Goal: Information Seeking & Learning: Learn about a topic

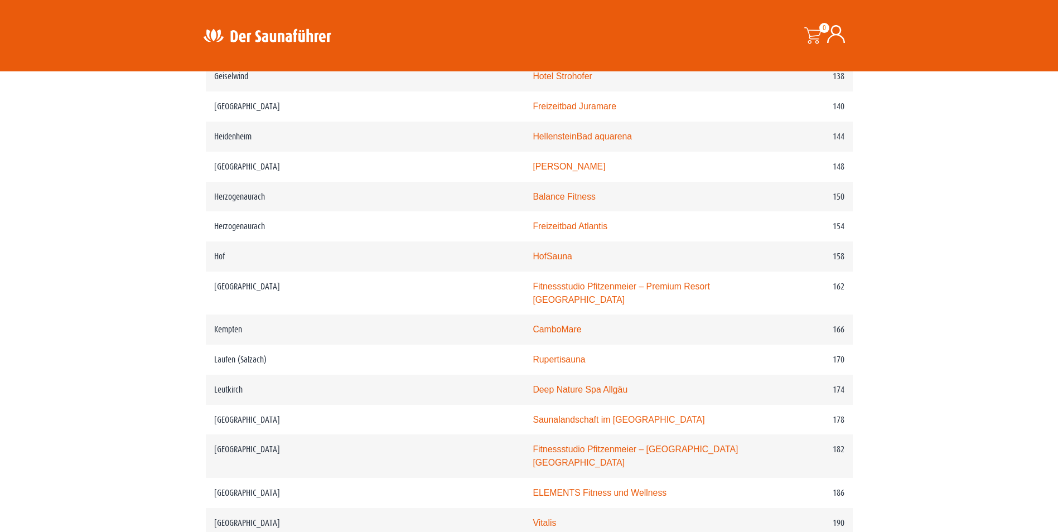
scroll to position [1785, 0]
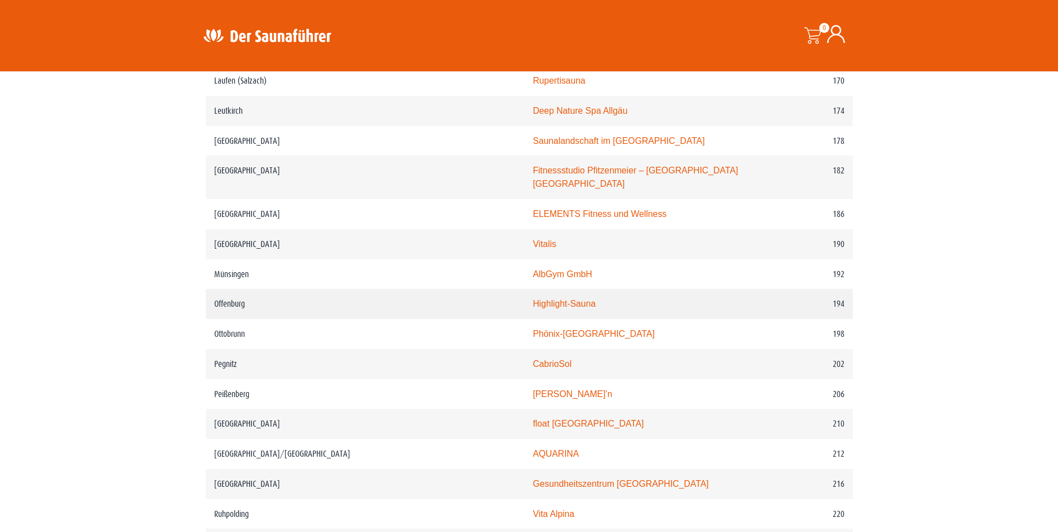
click at [533, 302] on link "Highlight-Sauna" at bounding box center [564, 303] width 63 height 9
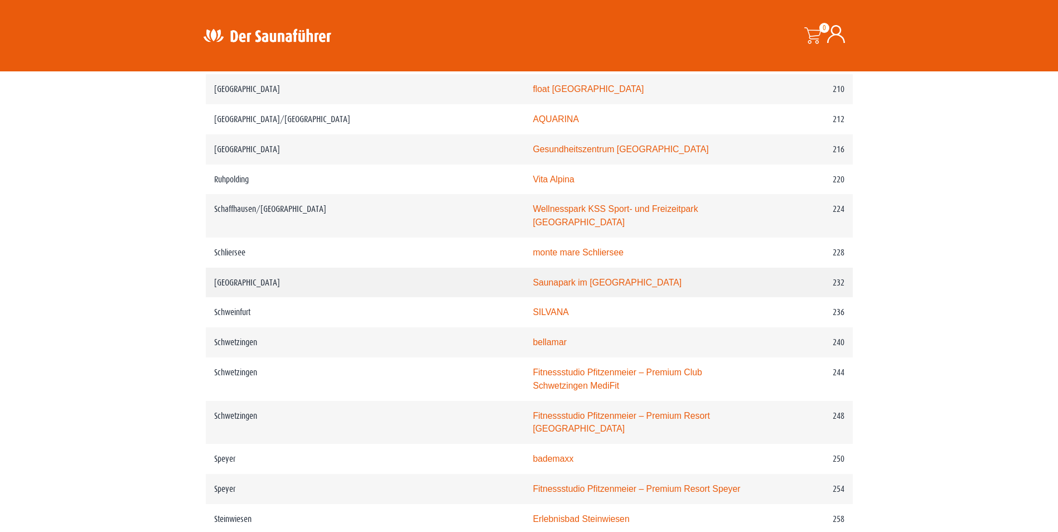
scroll to position [2231, 0]
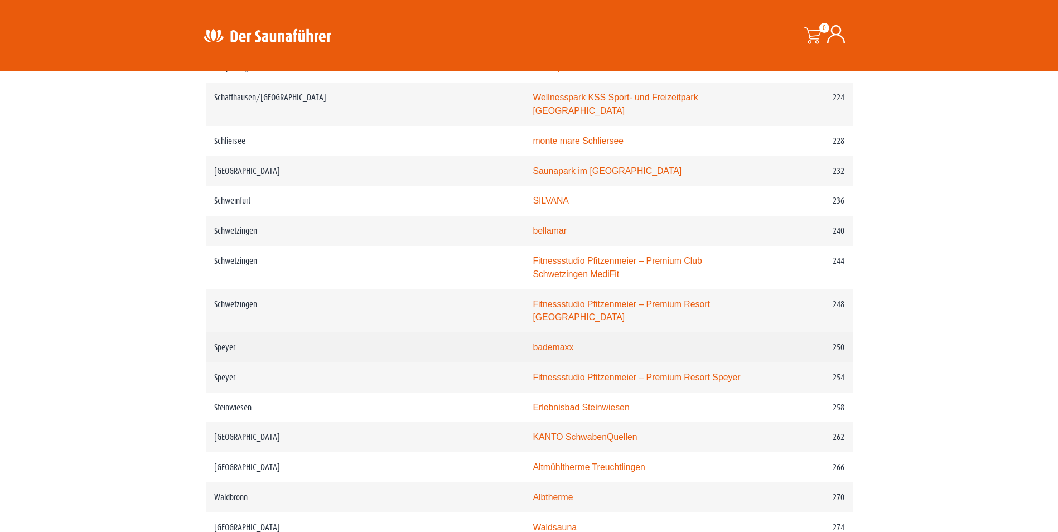
click at [524, 332] on td "bademaxx" at bounding box center [637, 347] width 227 height 30
click at [533, 343] on link "bademaxx" at bounding box center [553, 347] width 41 height 9
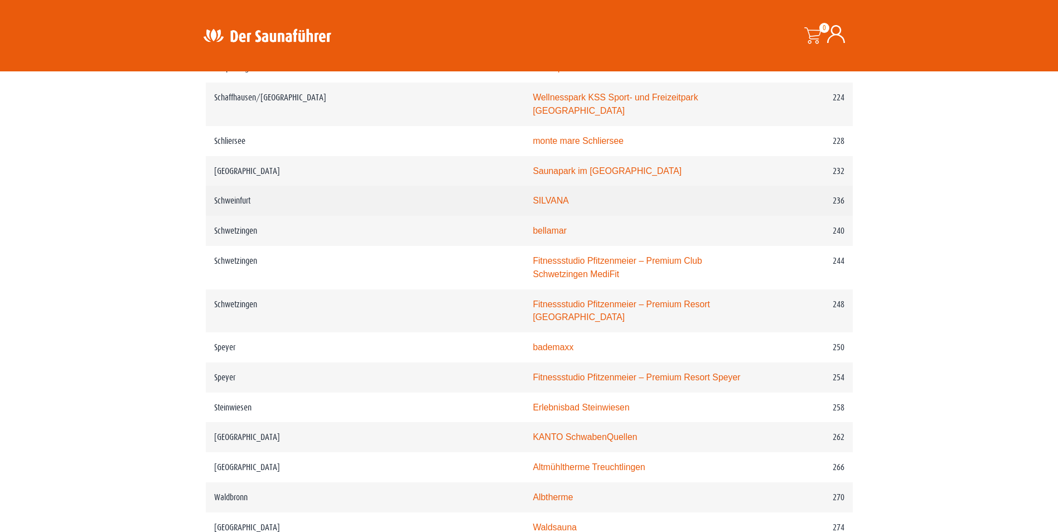
click at [533, 196] on link "SILVANA" at bounding box center [551, 200] width 36 height 9
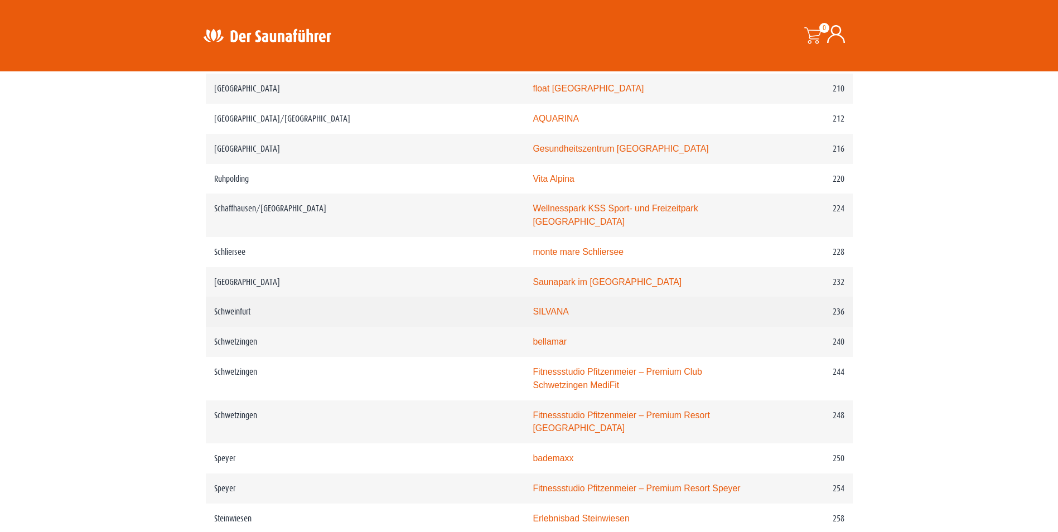
scroll to position [2120, 0]
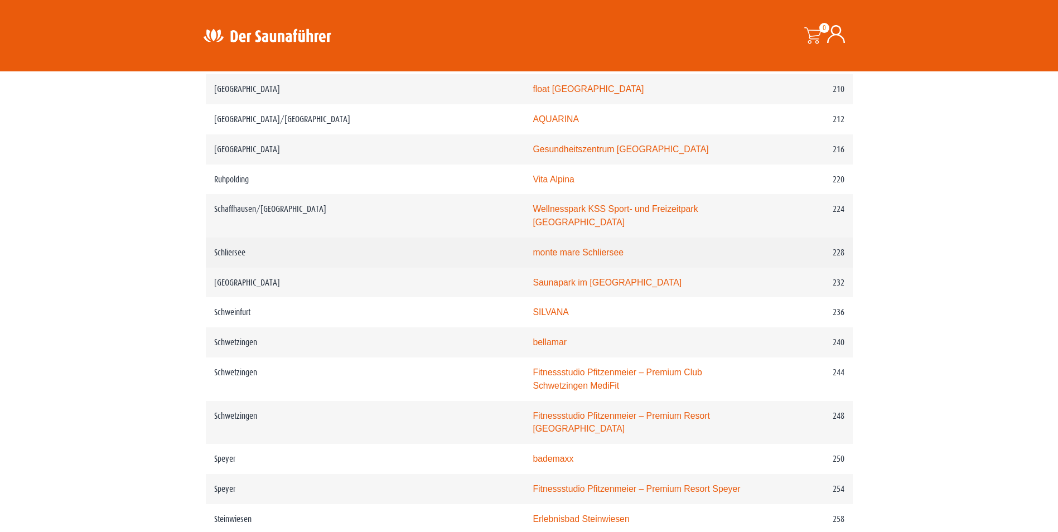
click at [533, 248] on link "monte mare Schliersee" at bounding box center [578, 252] width 91 height 9
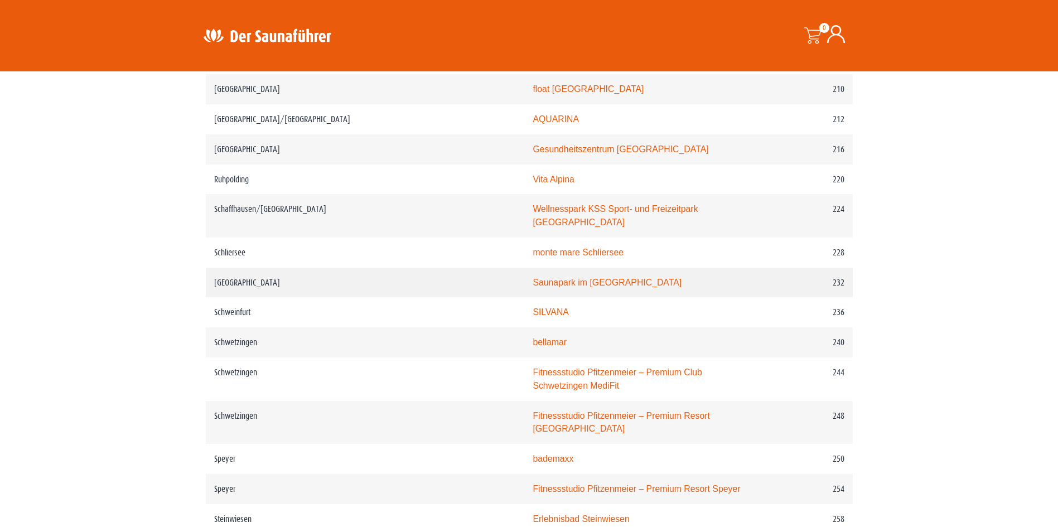
click at [533, 278] on link "Saunapark im Schenkenseebad" at bounding box center [607, 282] width 149 height 9
click at [533, 211] on link "Wellnesspark KSS Sport- und Freizeitpark Schaffhausen" at bounding box center [615, 215] width 165 height 23
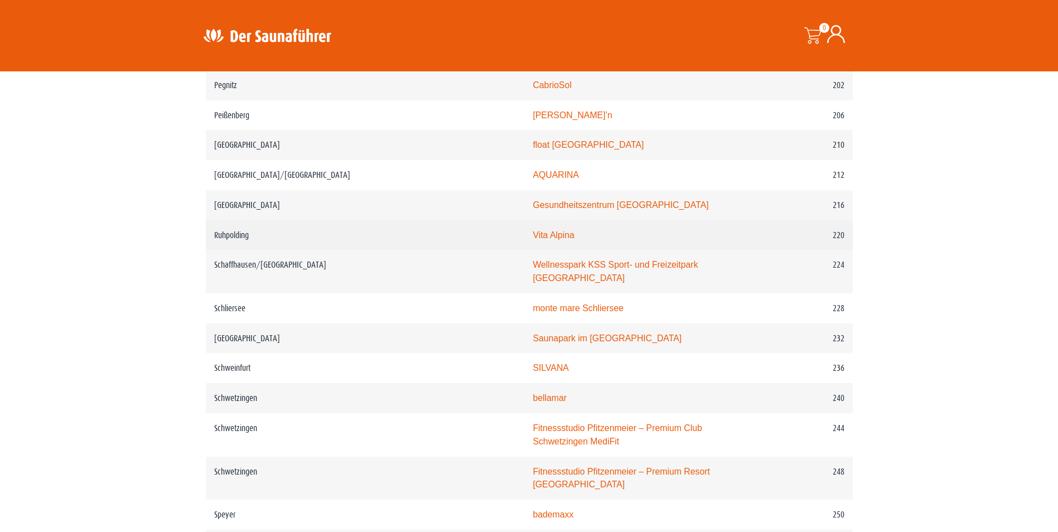
scroll to position [2008, 0]
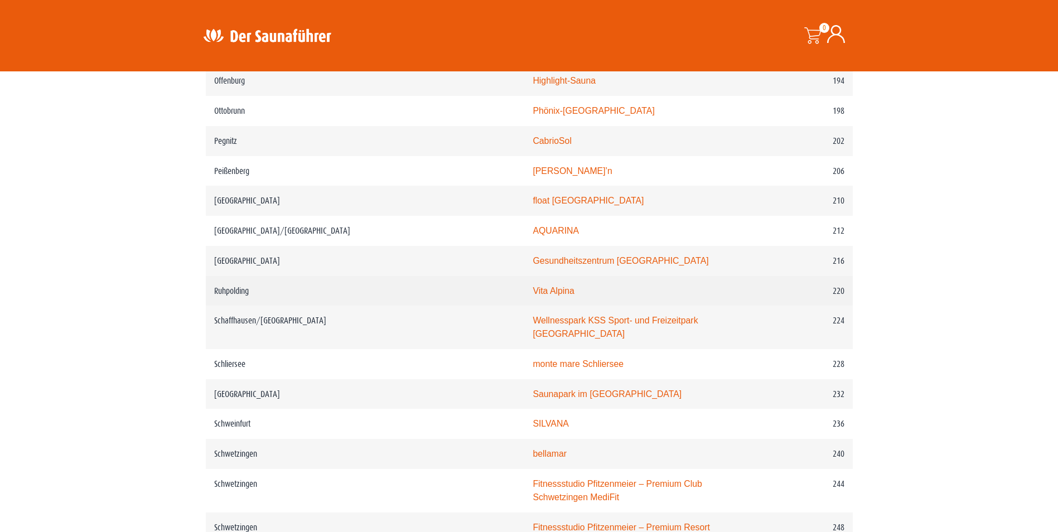
click at [533, 295] on link "Vita Alpina" at bounding box center [554, 290] width 42 height 9
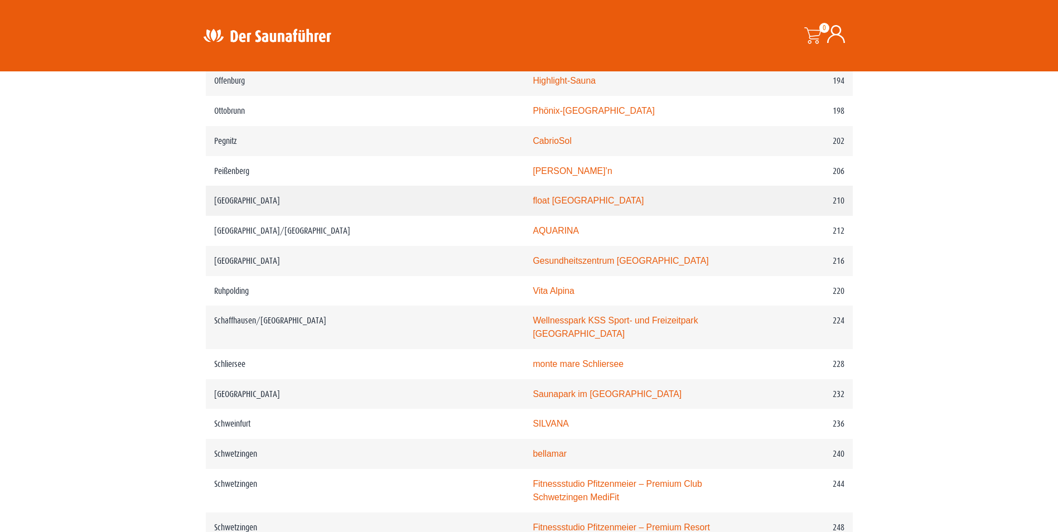
scroll to position [1952, 0]
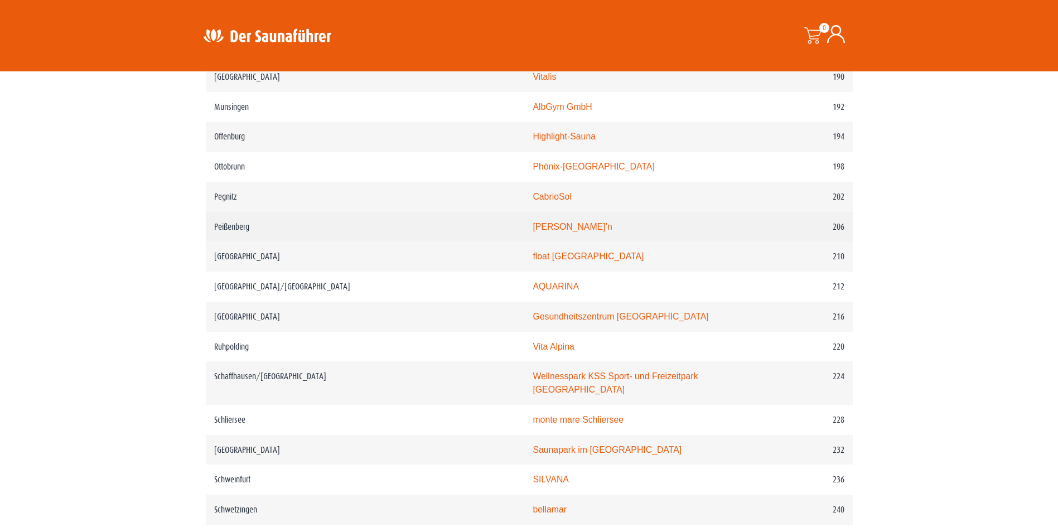
click at [533, 229] on link "Rigi Rutsch’n" at bounding box center [573, 226] width 80 height 9
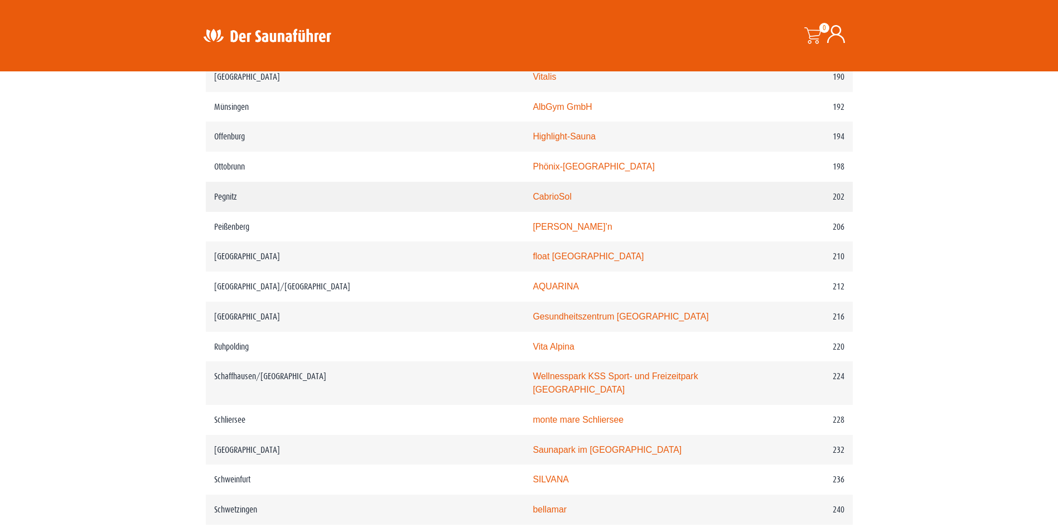
scroll to position [1897, 0]
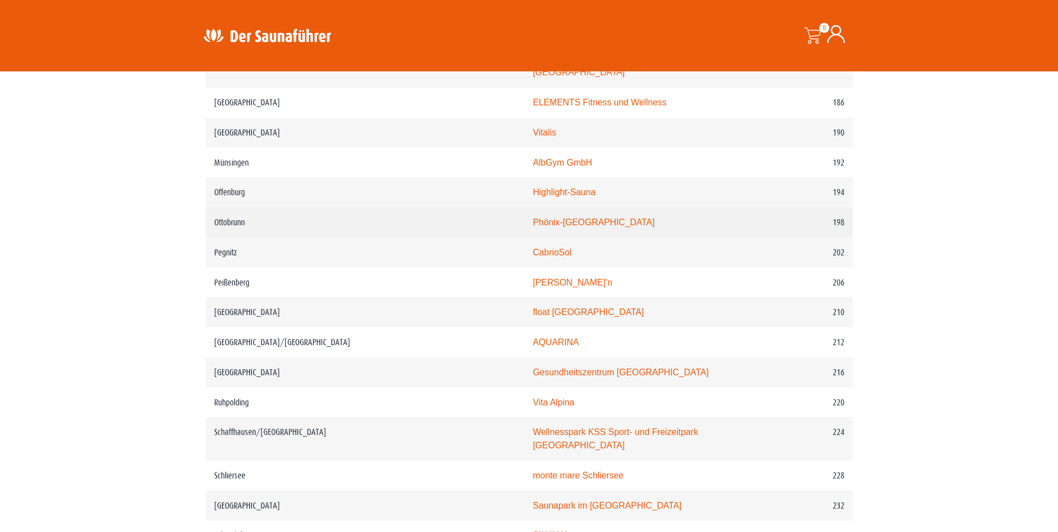
click at [533, 220] on link "Phönix-Bad Ottobrunn" at bounding box center [594, 222] width 122 height 9
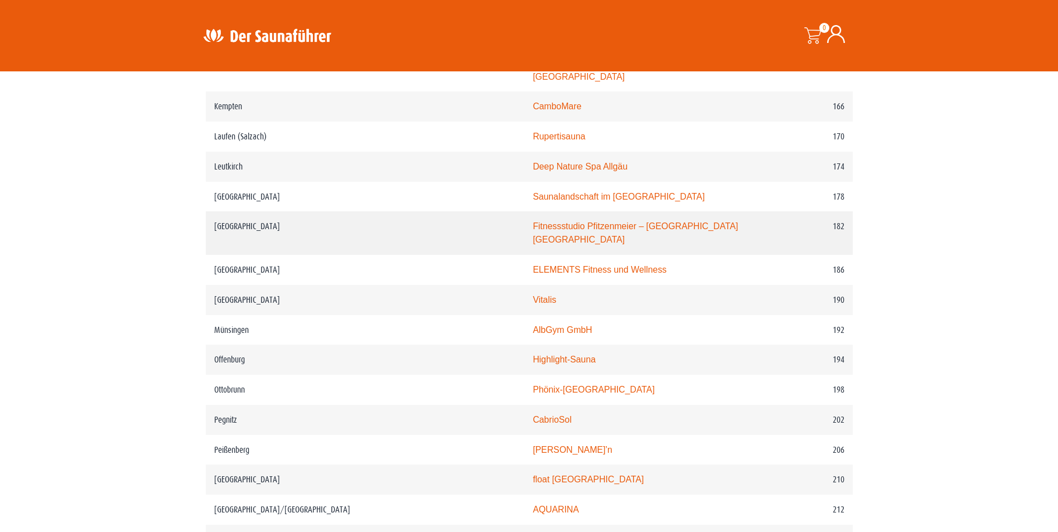
scroll to position [1674, 0]
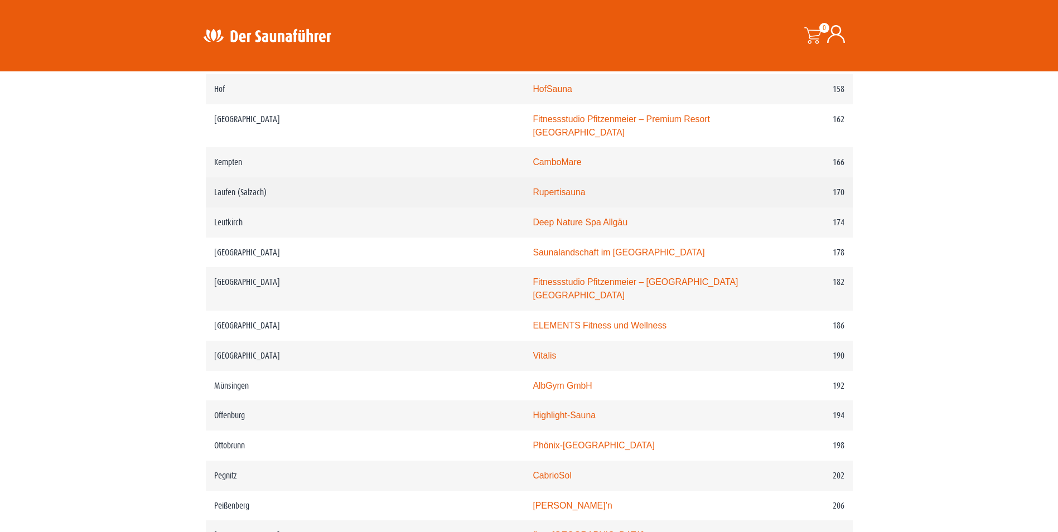
click at [533, 197] on link "Rupertisauna" at bounding box center [559, 191] width 52 height 9
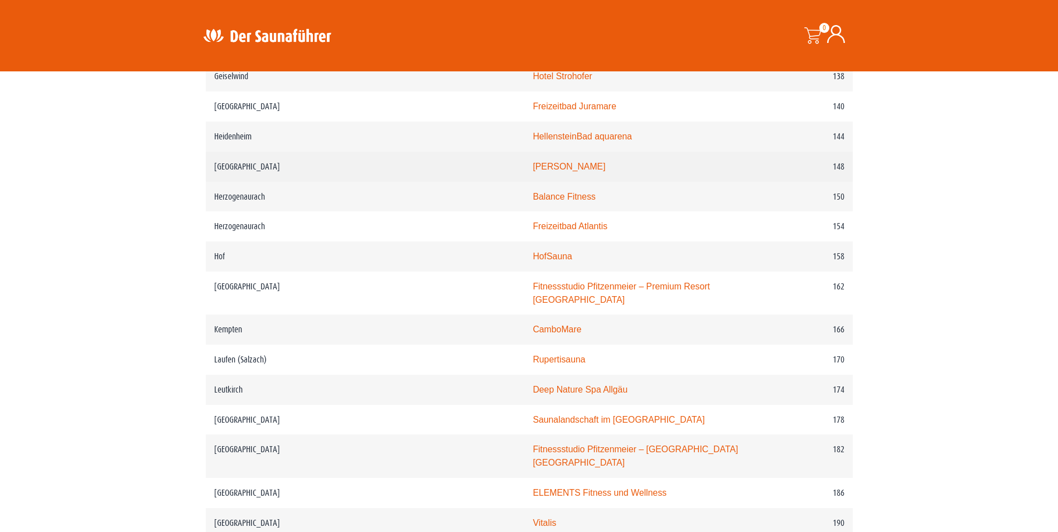
scroll to position [1450, 0]
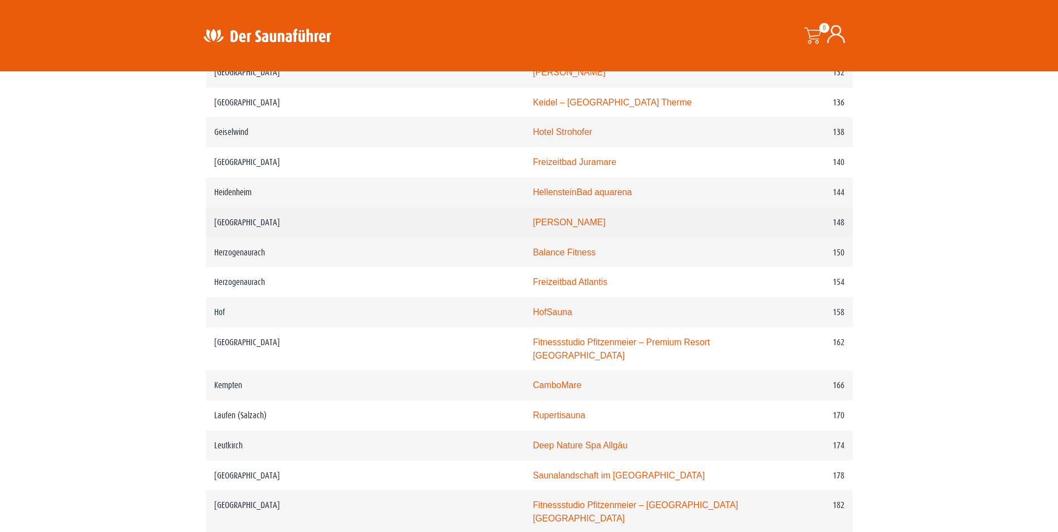
click at [533, 227] on link "PASCHA HAMAM" at bounding box center [569, 222] width 73 height 9
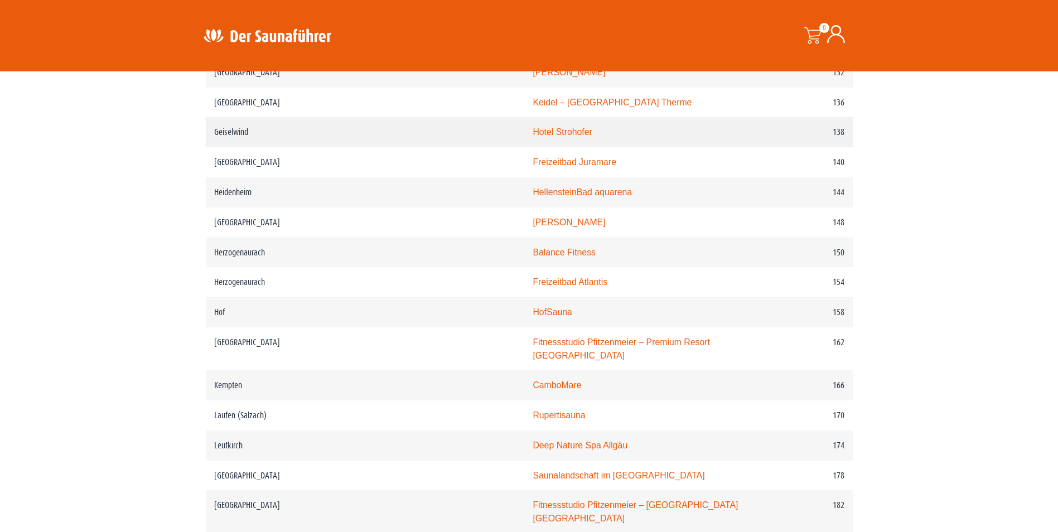
click at [533, 137] on link "Hotel Strohofer" at bounding box center [562, 131] width 59 height 9
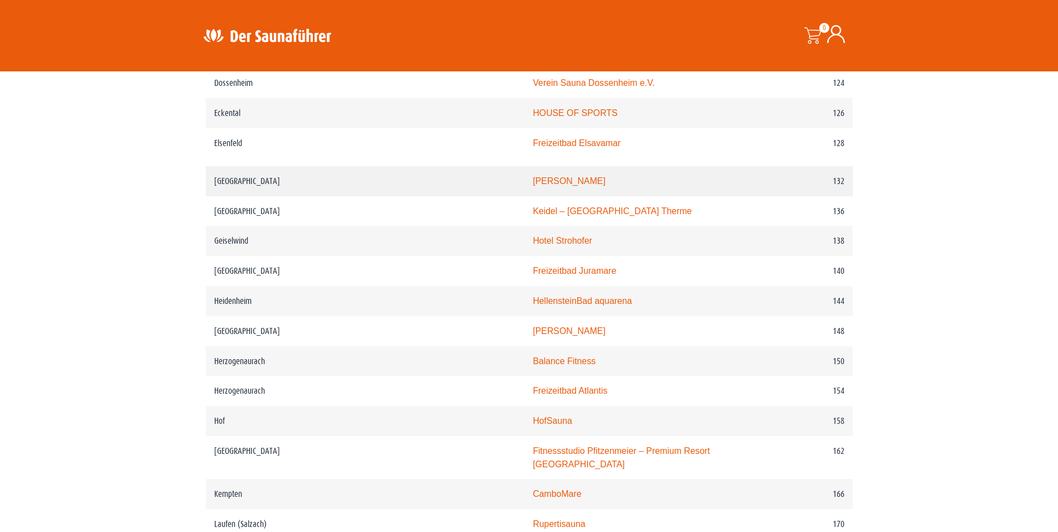
scroll to position [1171, 0]
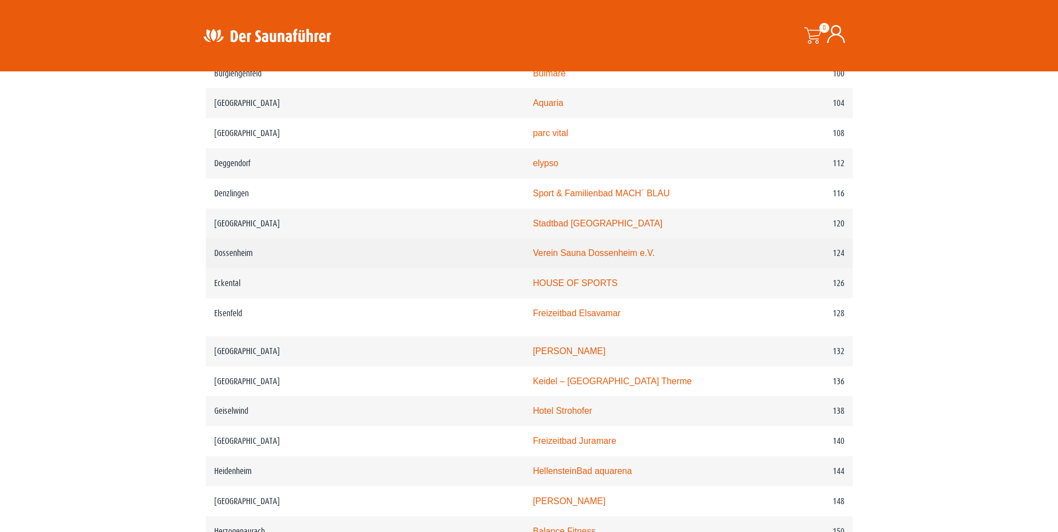
click at [533, 258] on link "Verein Sauna Dossenheim e.V." at bounding box center [594, 252] width 122 height 9
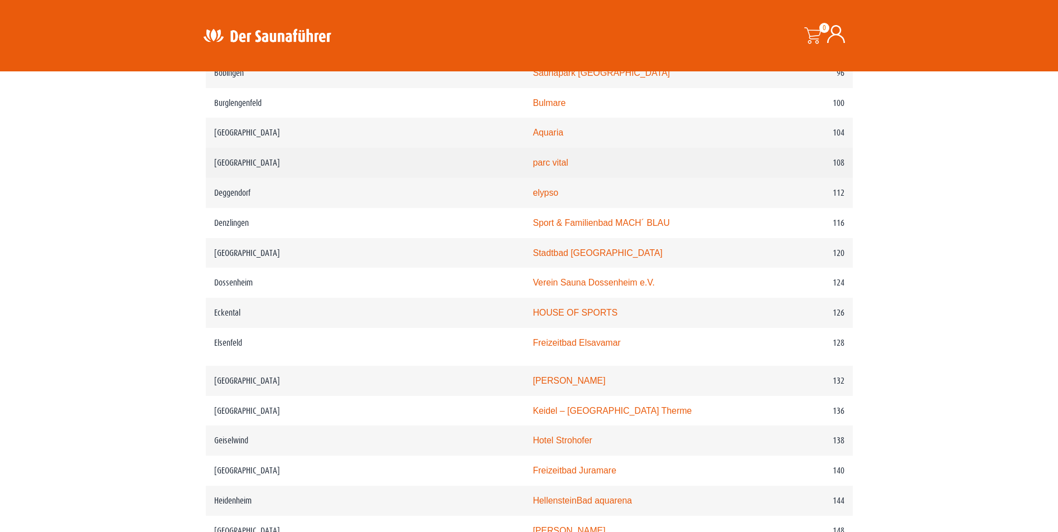
scroll to position [1116, 0]
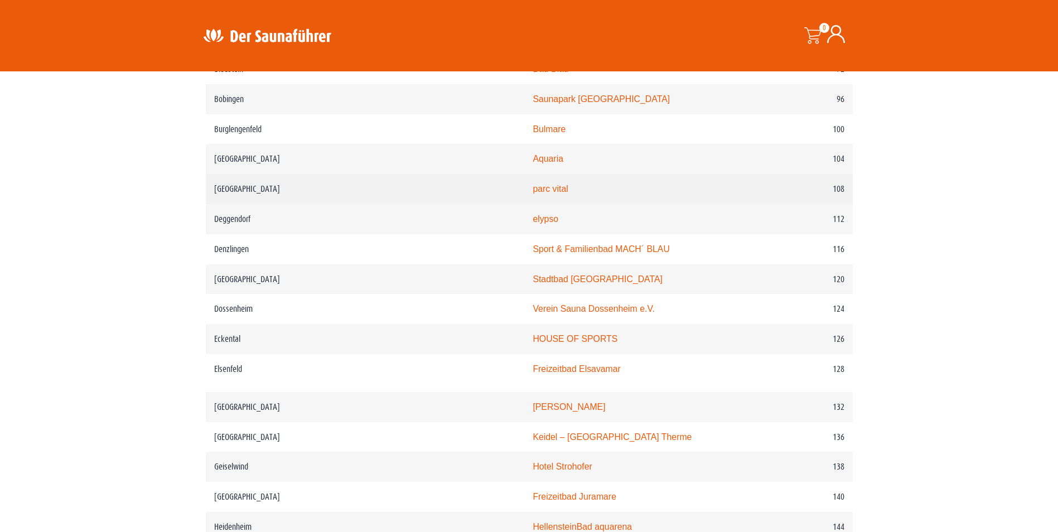
click at [533, 194] on link "parc vital" at bounding box center [550, 188] width 35 height 9
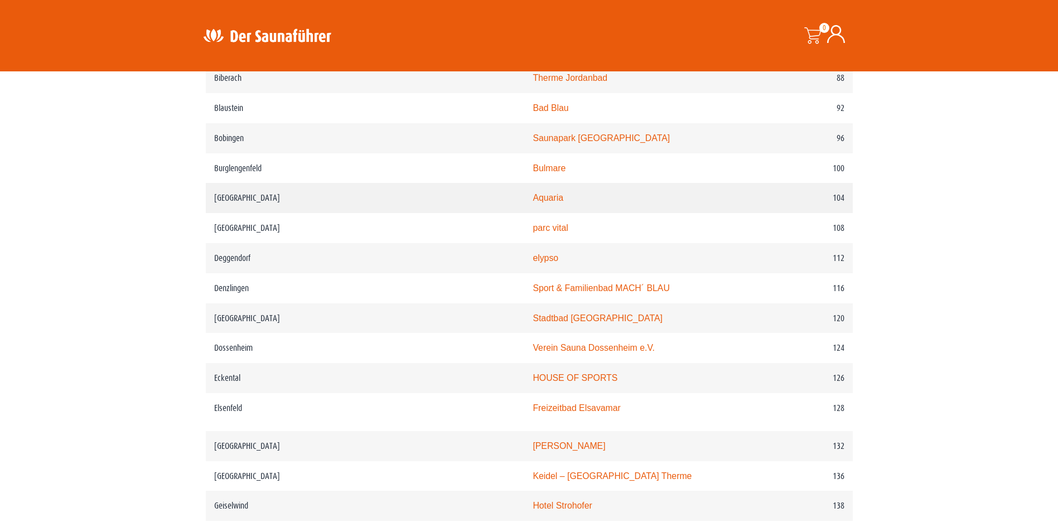
scroll to position [1060, 0]
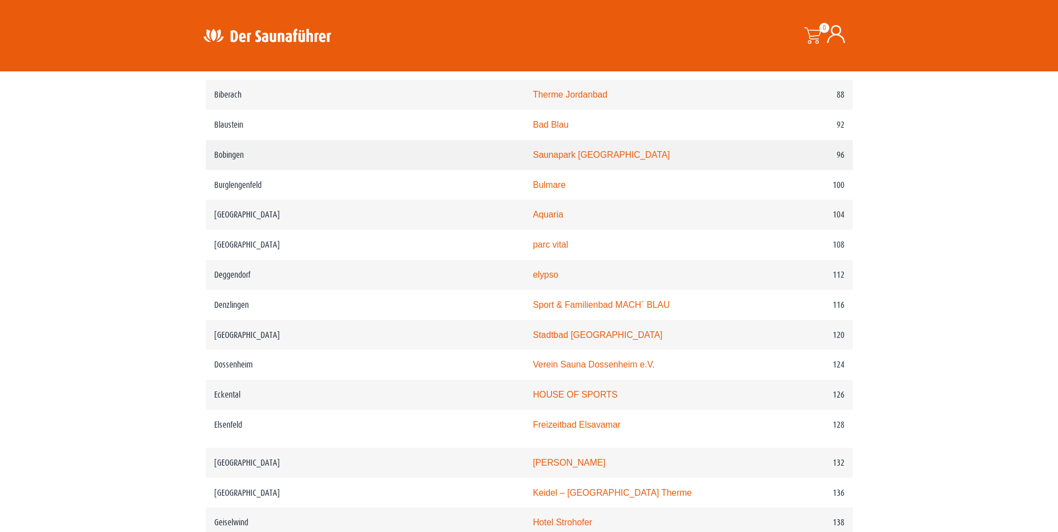
click at [533, 160] on link "Saunapark Bobingen" at bounding box center [601, 154] width 137 height 9
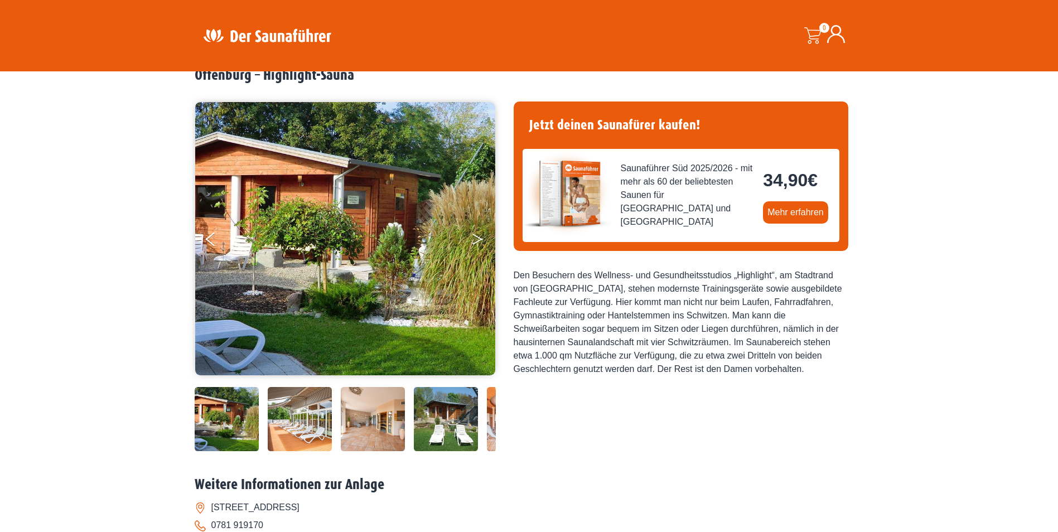
click at [475, 236] on icon "Next" at bounding box center [477, 237] width 10 height 7
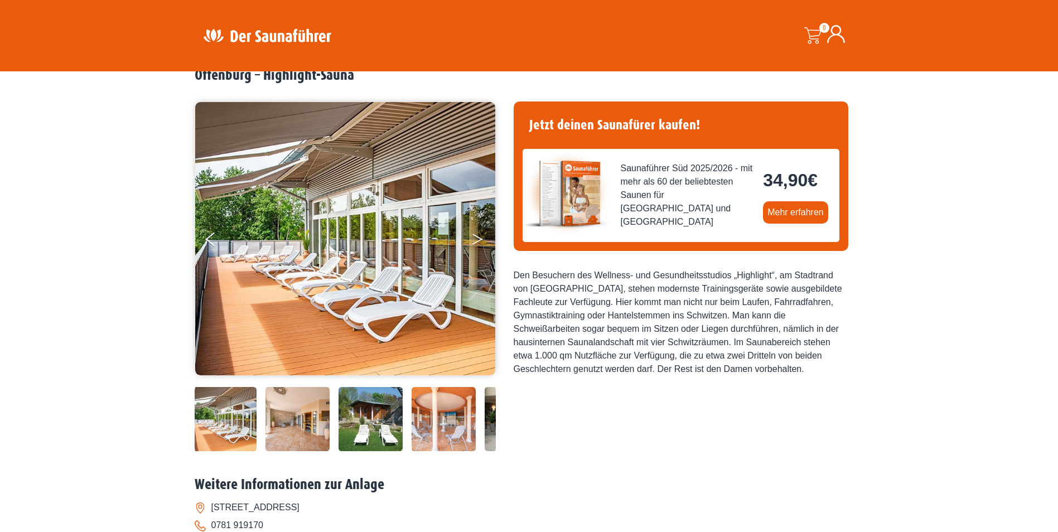
click at [475, 236] on icon "Next" at bounding box center [477, 237] width 10 height 7
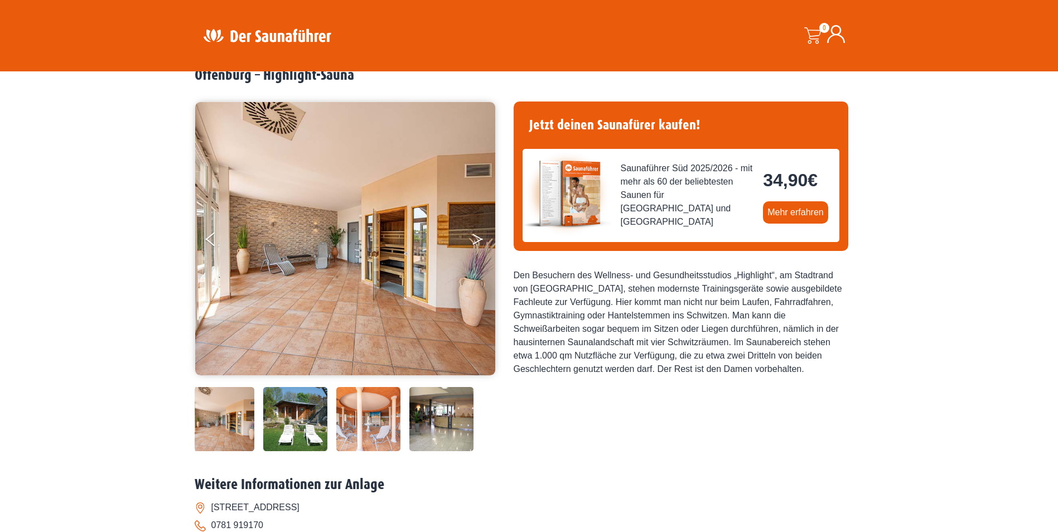
click at [475, 236] on icon "Next" at bounding box center [477, 237] width 10 height 7
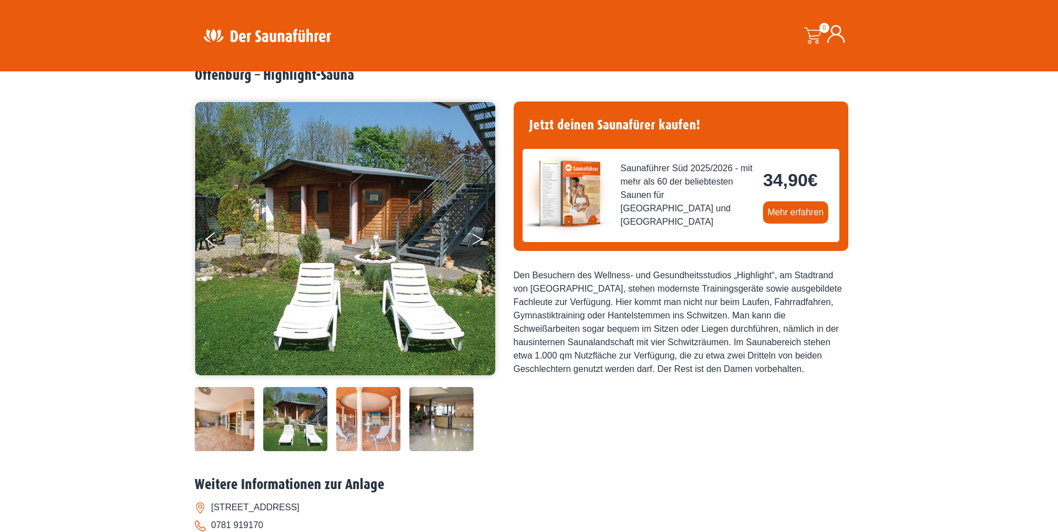
click at [475, 236] on icon "Next" at bounding box center [477, 237] width 10 height 7
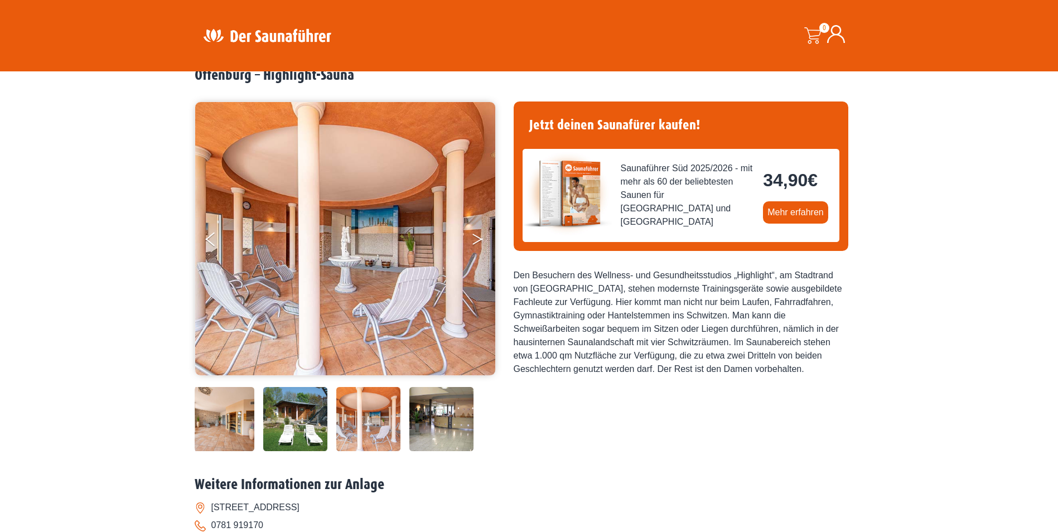
click at [475, 236] on icon "Next" at bounding box center [477, 237] width 10 height 7
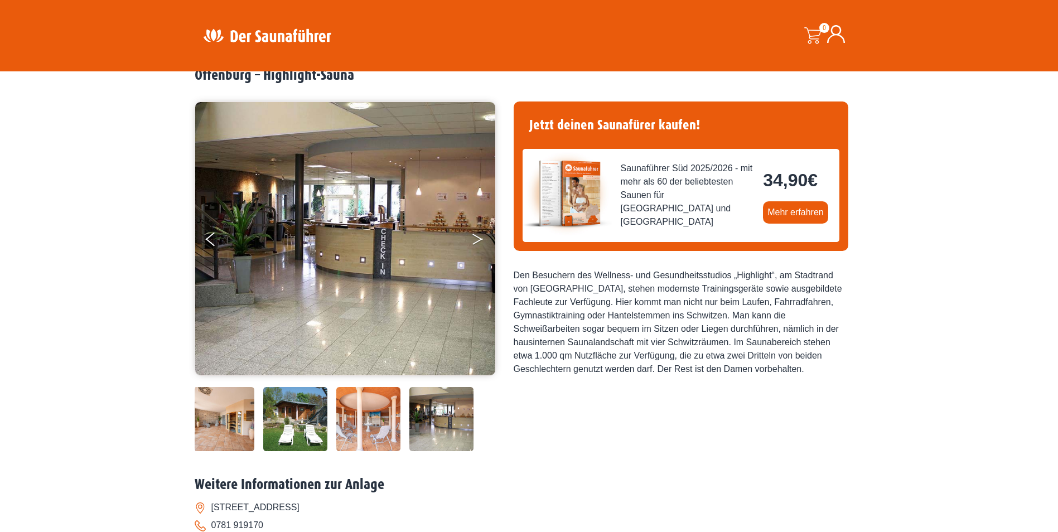
click at [475, 236] on icon "Next" at bounding box center [477, 237] width 10 height 7
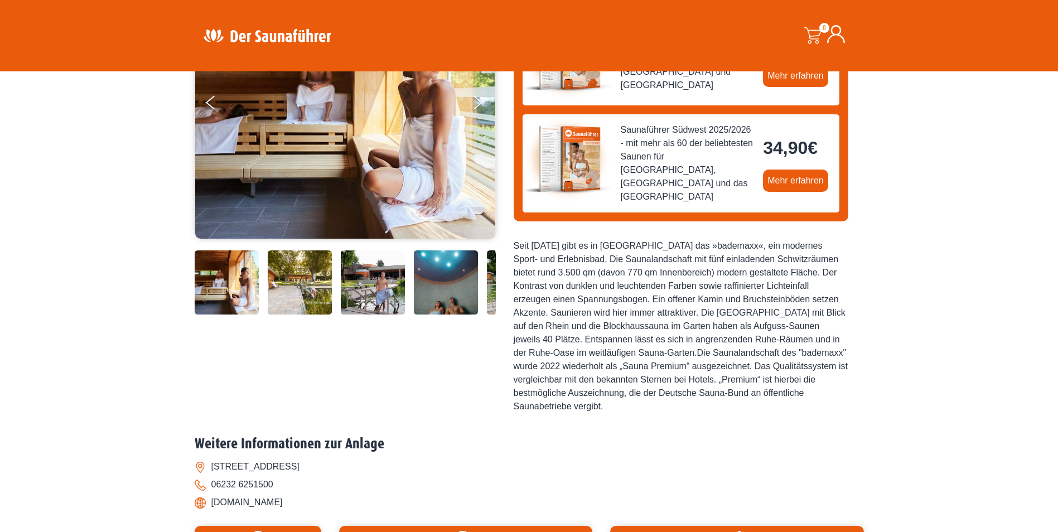
click at [373, 277] on img at bounding box center [373, 282] width 64 height 64
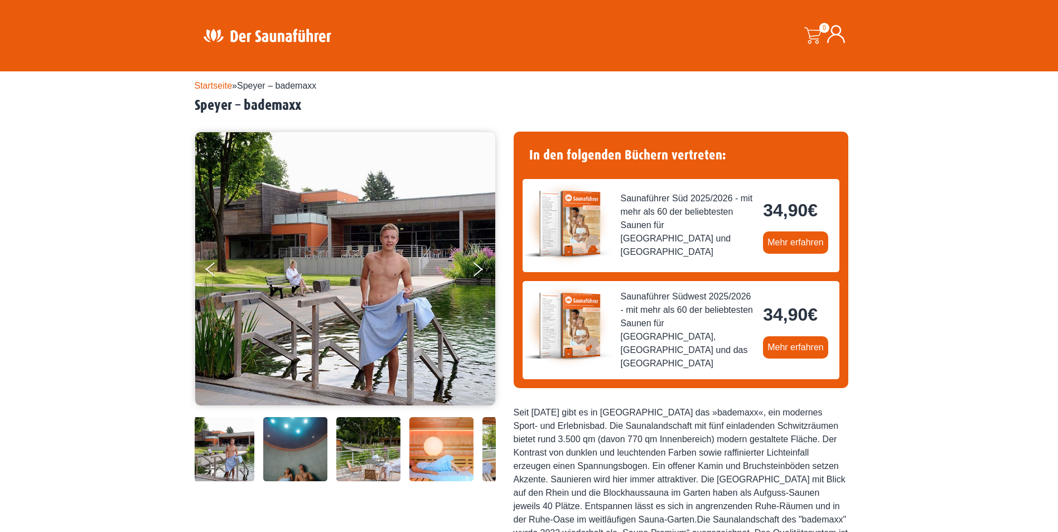
scroll to position [25, 0]
click at [476, 269] on button "Next" at bounding box center [485, 272] width 28 height 28
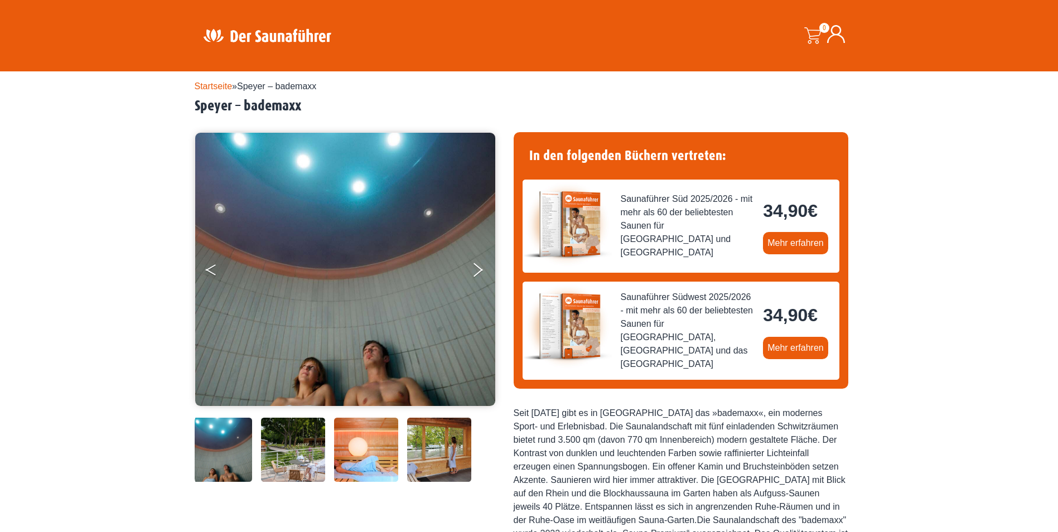
click at [214, 269] on button "Previous" at bounding box center [220, 272] width 28 height 28
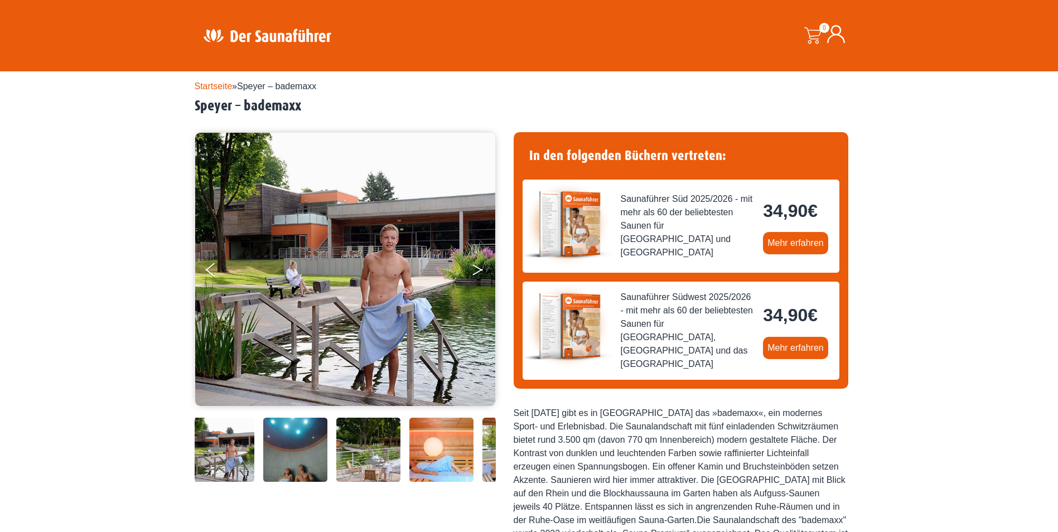
click at [481, 265] on button "Next" at bounding box center [485, 272] width 28 height 28
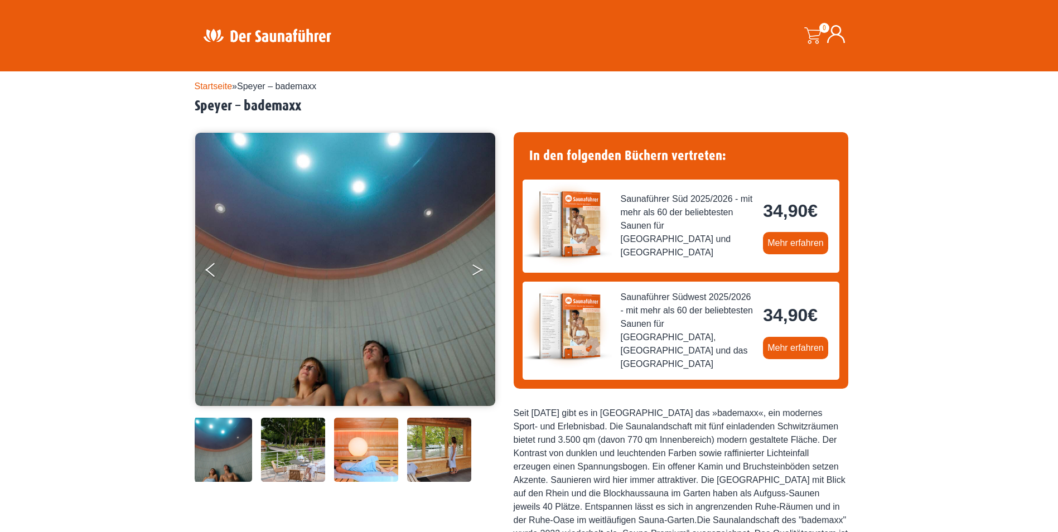
click at [481, 265] on button "Next" at bounding box center [485, 272] width 28 height 28
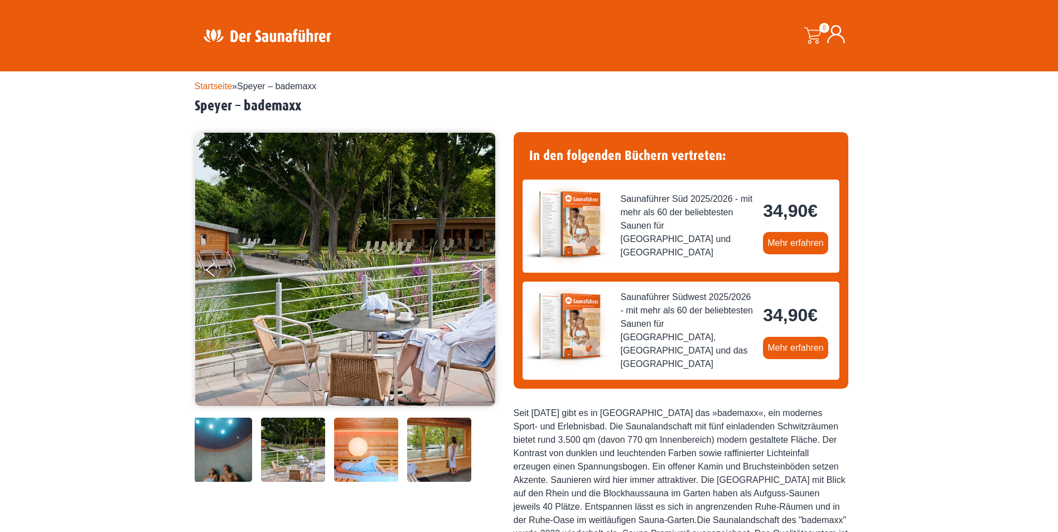
click at [481, 265] on button "Next" at bounding box center [485, 272] width 28 height 28
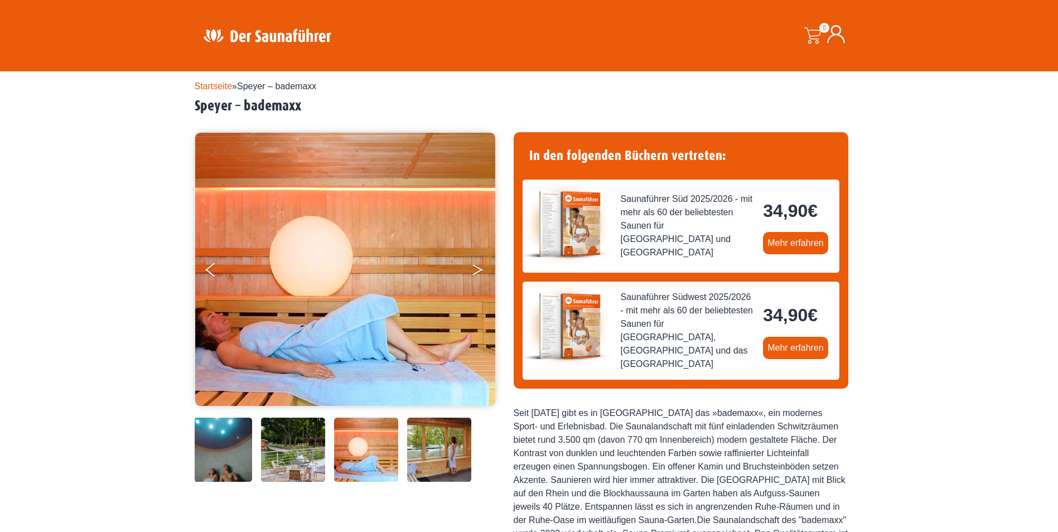
click at [481, 265] on button "Next" at bounding box center [485, 272] width 28 height 28
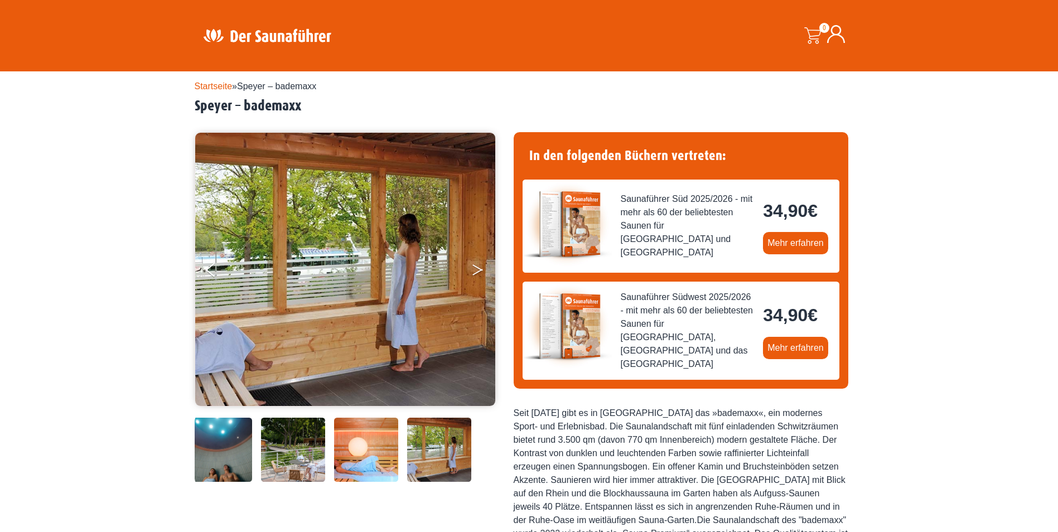
click at [481, 265] on button "Next" at bounding box center [485, 272] width 28 height 28
click at [475, 271] on button "Next" at bounding box center [485, 272] width 28 height 28
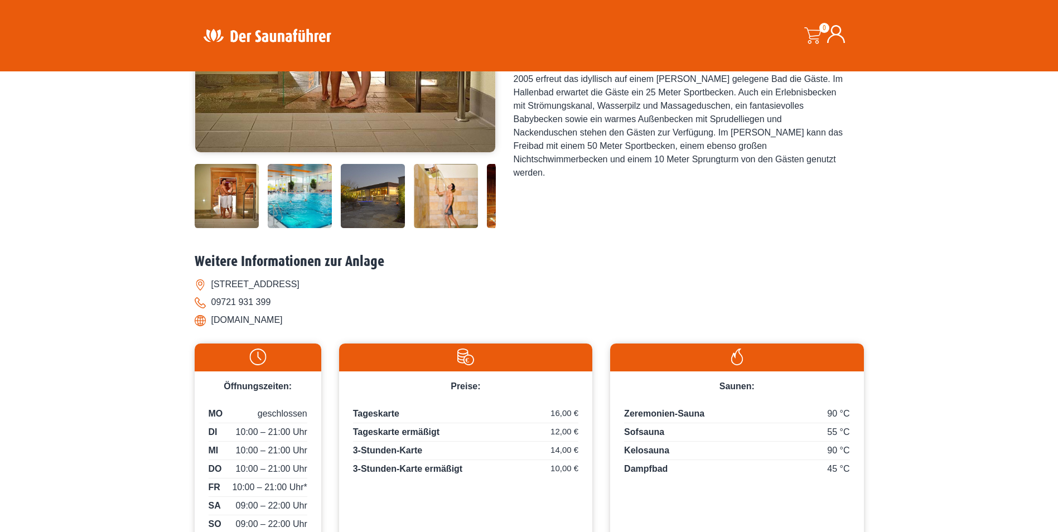
scroll to position [279, 0]
click at [291, 197] on img at bounding box center [300, 196] width 64 height 64
click at [295, 197] on img at bounding box center [300, 196] width 64 height 64
click at [368, 197] on img at bounding box center [373, 196] width 64 height 64
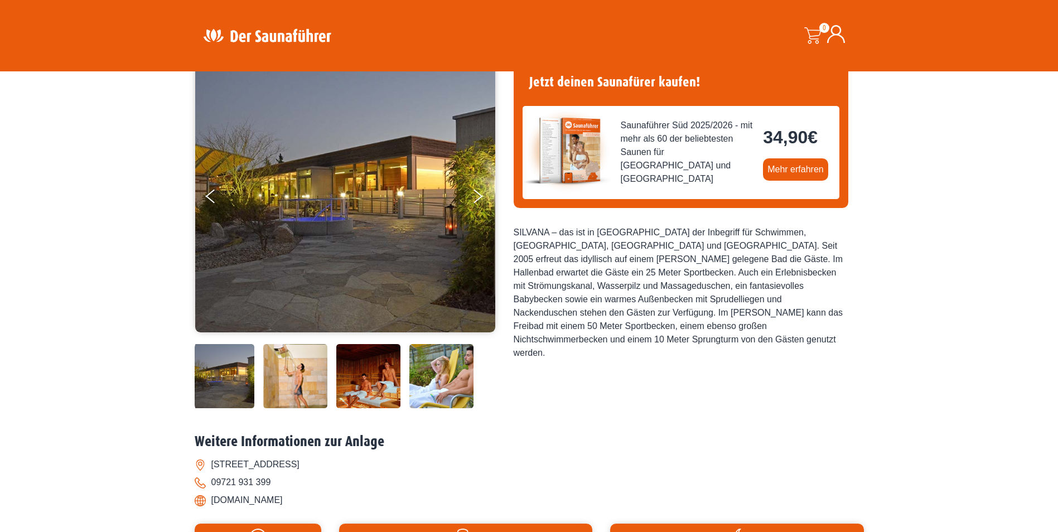
scroll to position [56, 0]
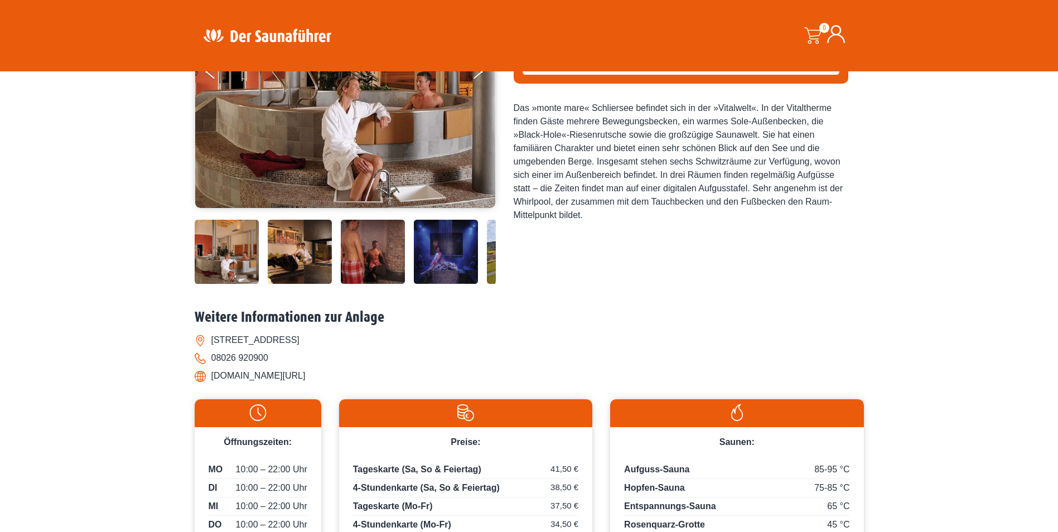
click at [308, 260] on img at bounding box center [300, 252] width 64 height 64
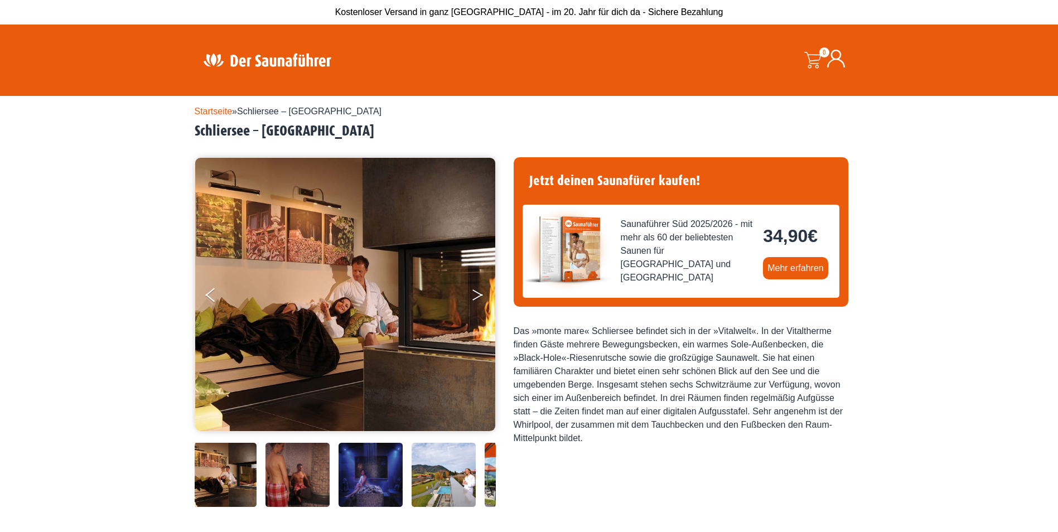
click at [480, 293] on icon "Next" at bounding box center [477, 293] width 10 height 7
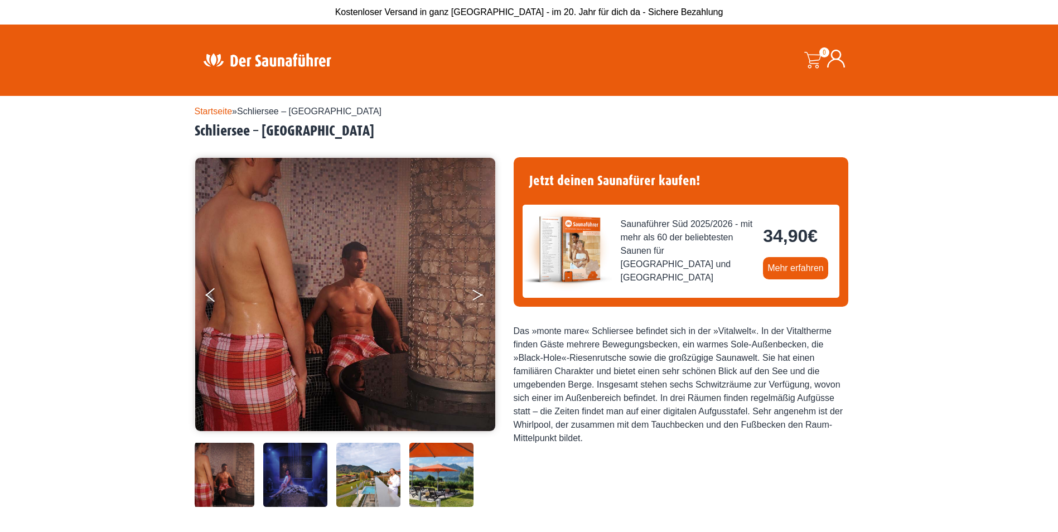
click at [480, 293] on icon "Next" at bounding box center [477, 293] width 10 height 7
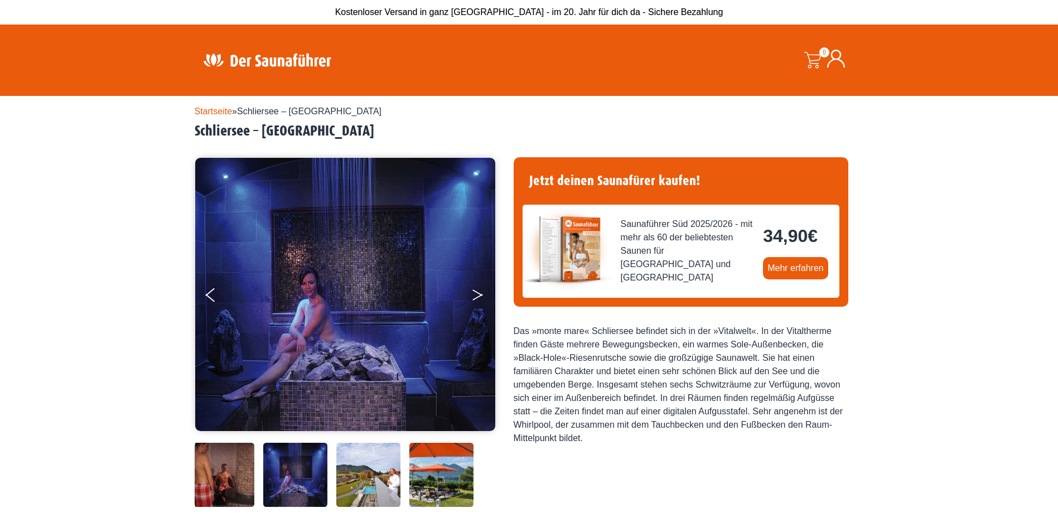
click at [480, 293] on icon "Next" at bounding box center [477, 293] width 10 height 7
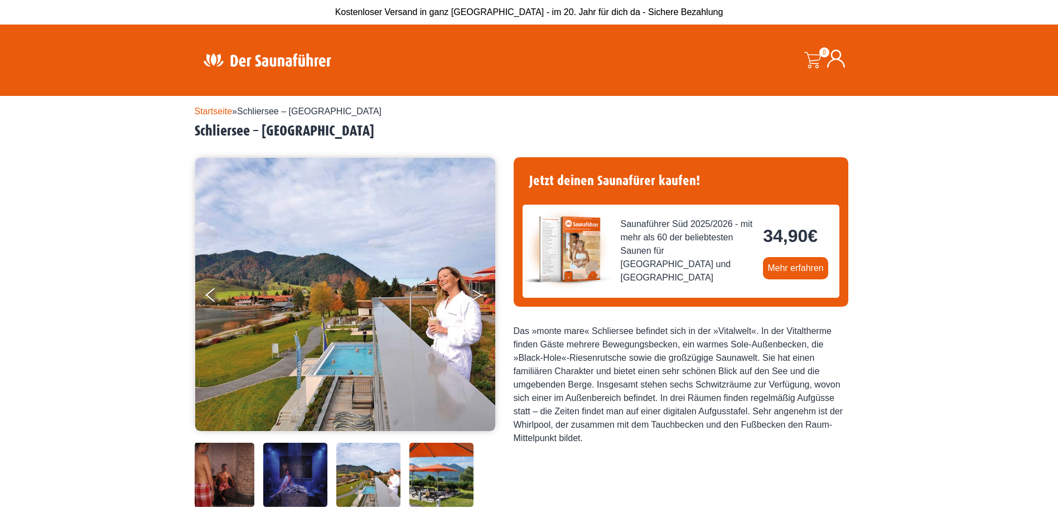
click at [480, 293] on icon "Next" at bounding box center [477, 293] width 10 height 7
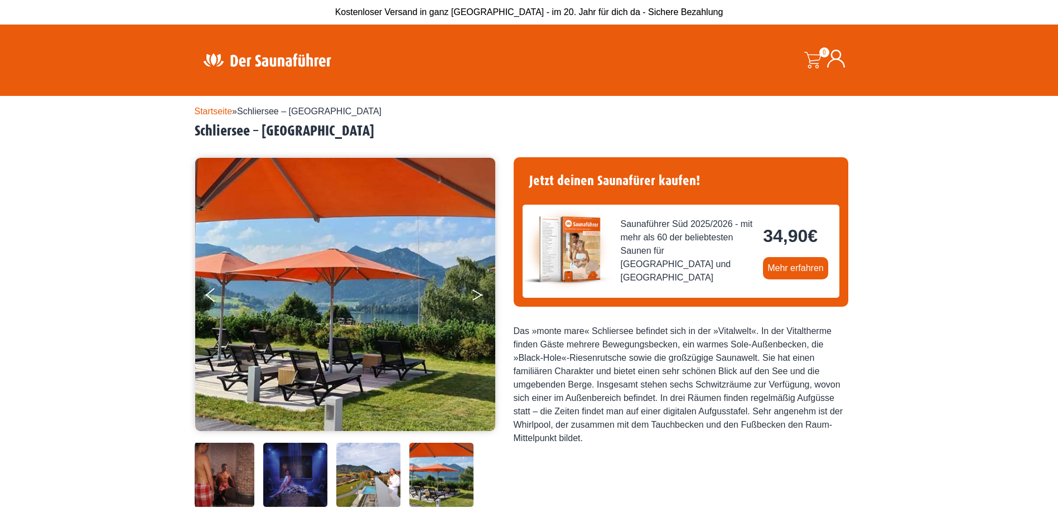
click at [480, 293] on icon "Next" at bounding box center [477, 293] width 10 height 7
click at [475, 296] on button "Next" at bounding box center [485, 297] width 28 height 28
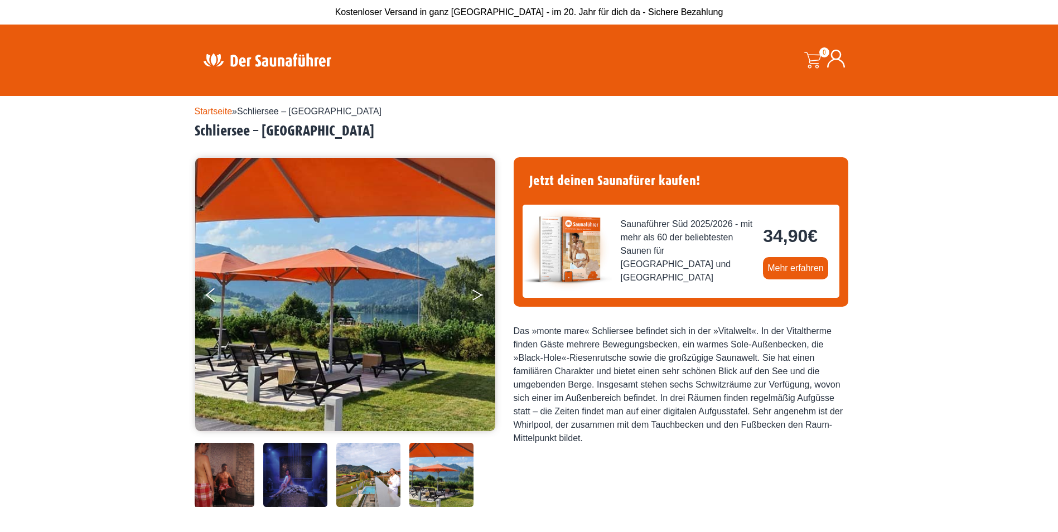
click at [475, 296] on button "Next" at bounding box center [485, 297] width 28 height 28
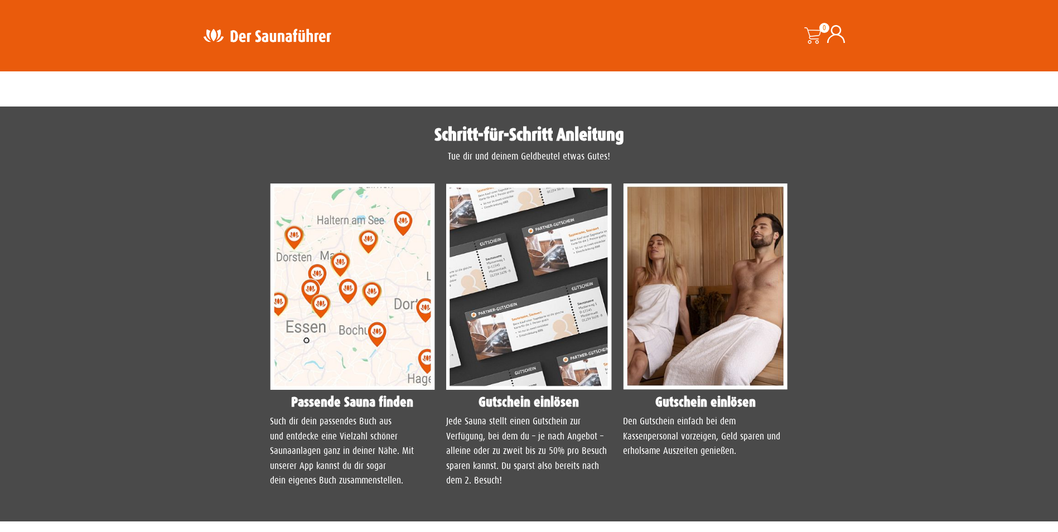
scroll to position [781, 0]
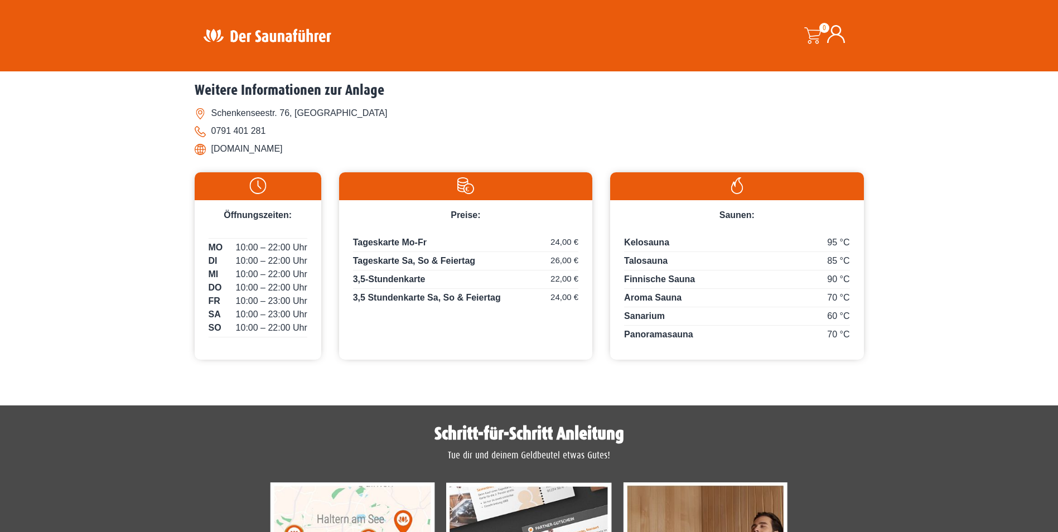
scroll to position [335, 0]
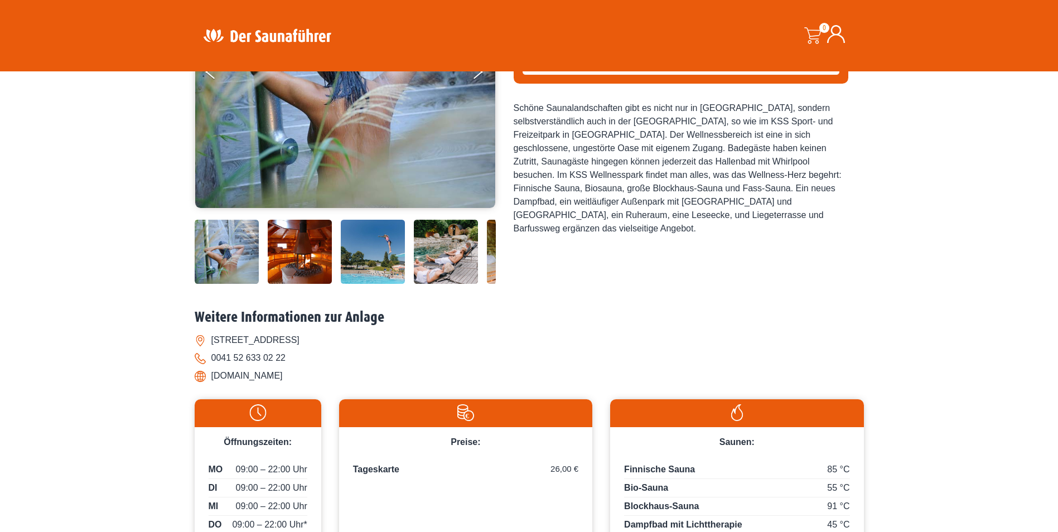
click at [290, 233] on img at bounding box center [300, 252] width 64 height 64
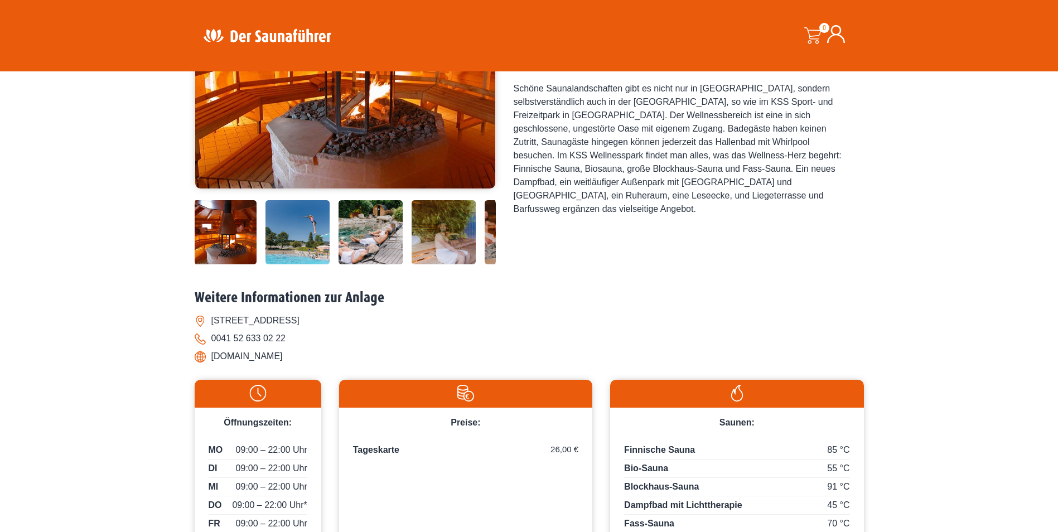
scroll to position [223, 0]
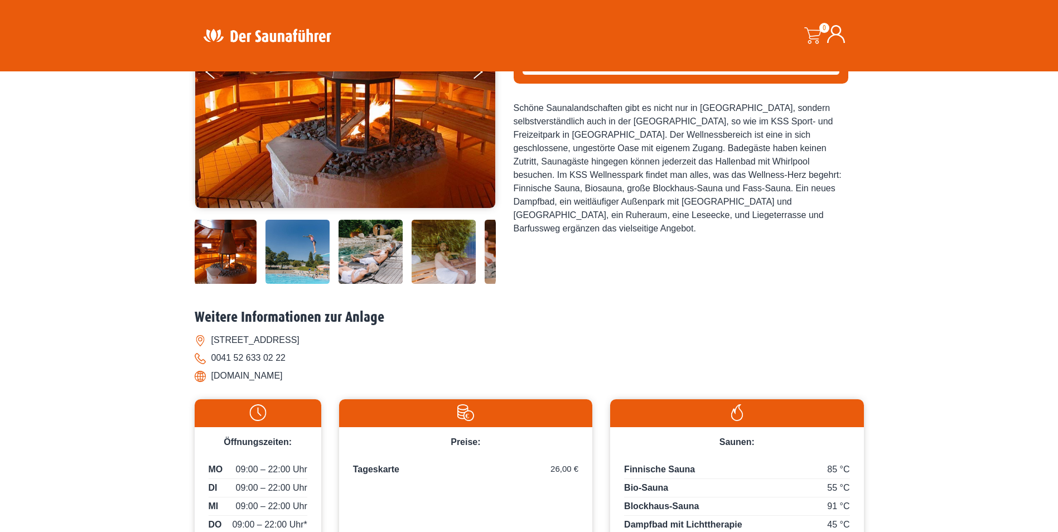
click at [389, 262] on img at bounding box center [371, 252] width 64 height 64
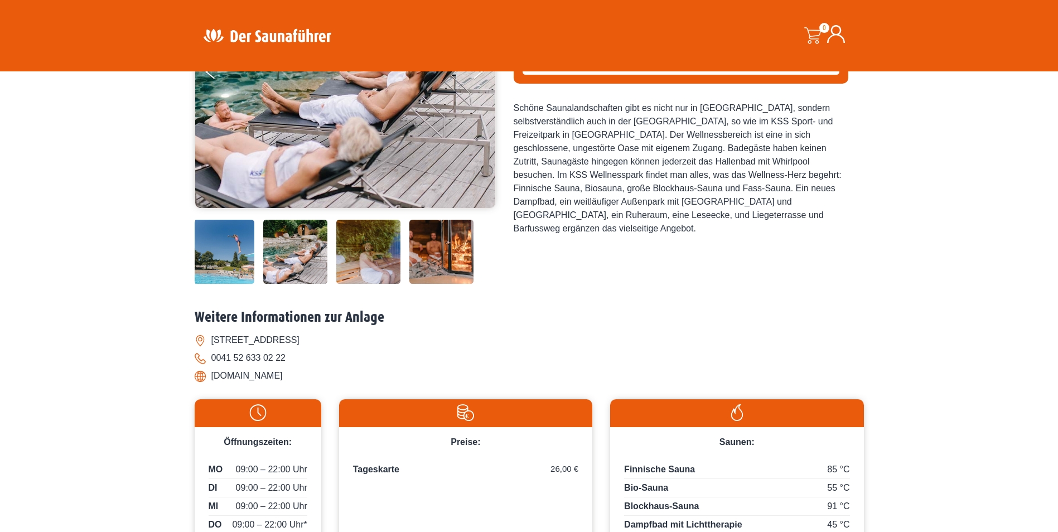
click at [398, 257] on img at bounding box center [368, 252] width 64 height 64
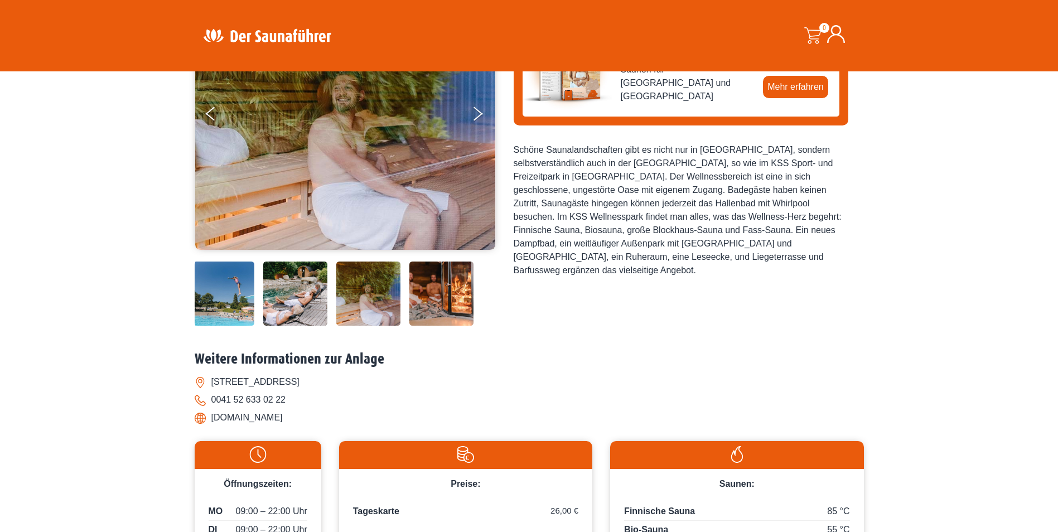
scroll to position [112, 0]
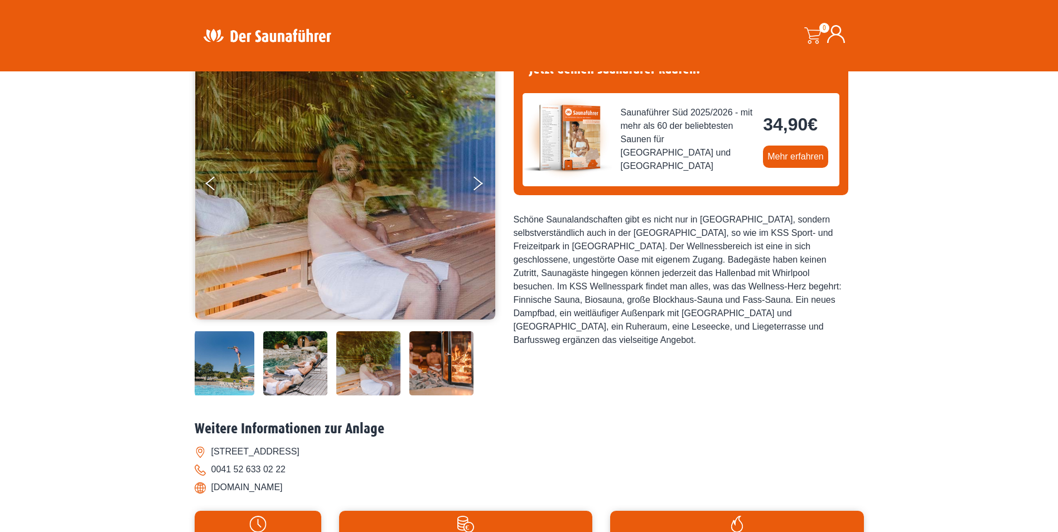
click at [428, 341] on img at bounding box center [441, 363] width 64 height 64
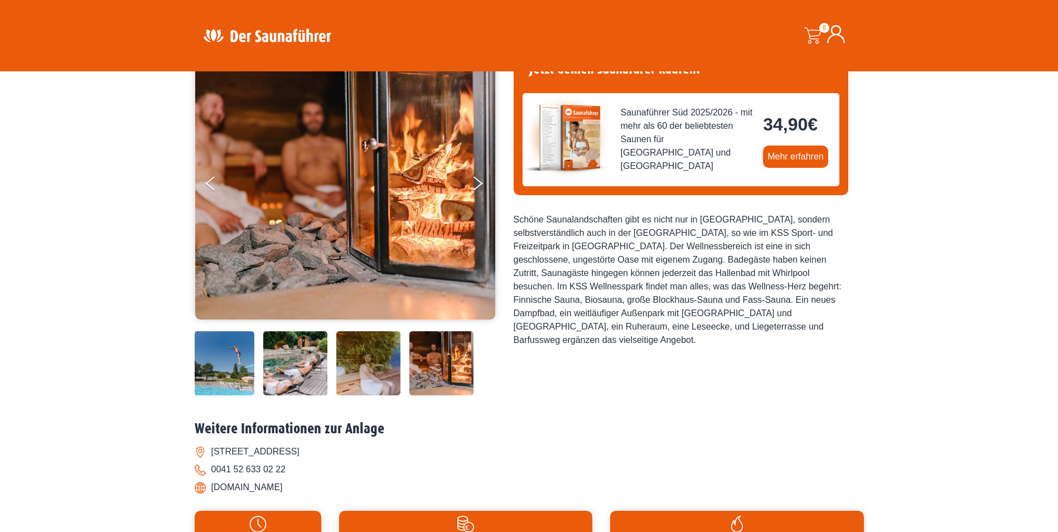
click at [469, 180] on img at bounding box center [345, 182] width 300 height 273
click at [471, 182] on ul at bounding box center [345, 183] width 301 height 274
click at [475, 185] on button "Next" at bounding box center [485, 186] width 28 height 28
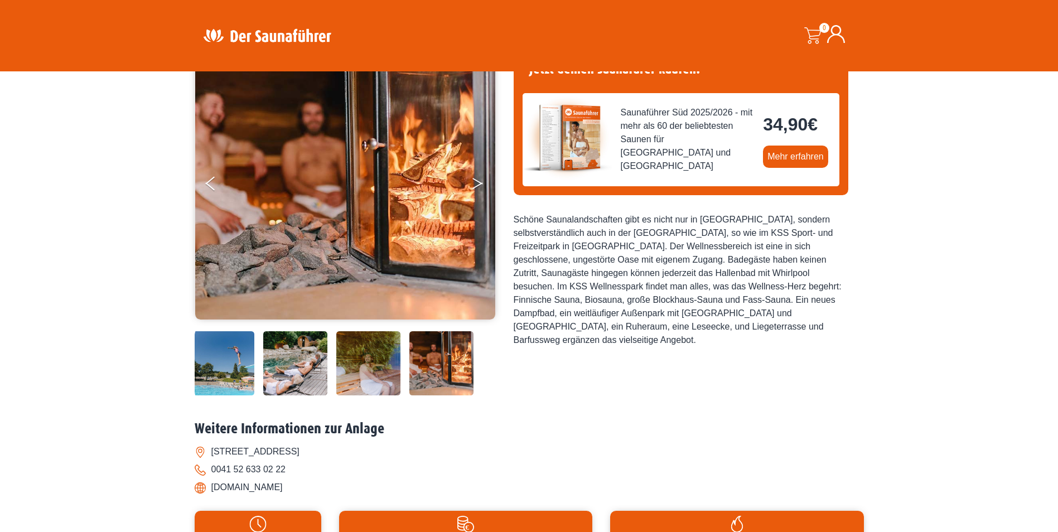
click at [475, 185] on button "Next" at bounding box center [485, 186] width 28 height 28
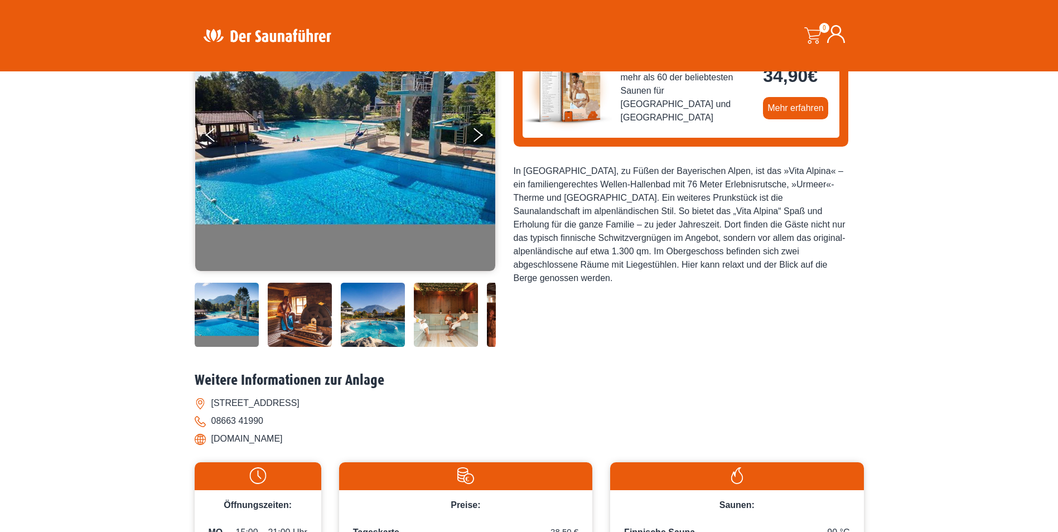
scroll to position [137, 0]
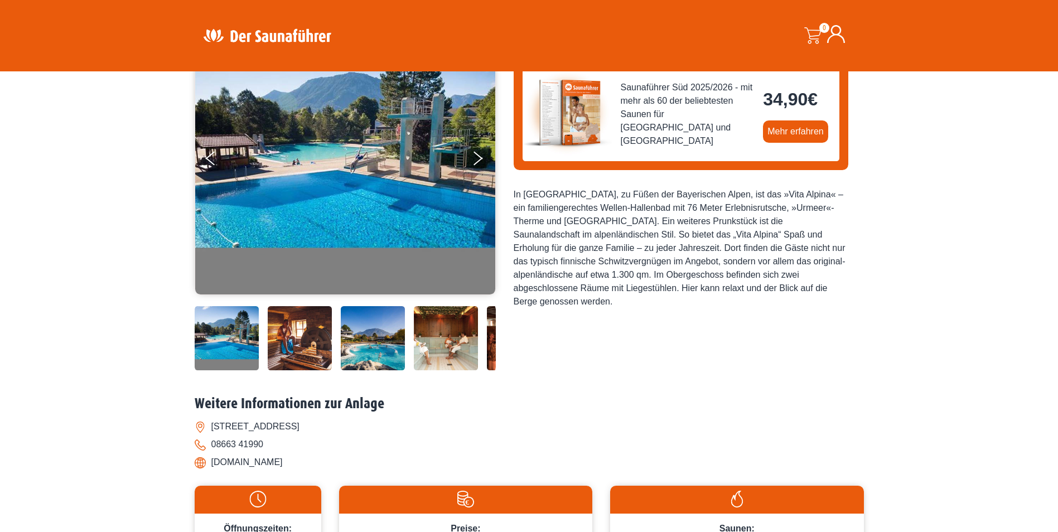
click at [282, 336] on img at bounding box center [300, 338] width 64 height 64
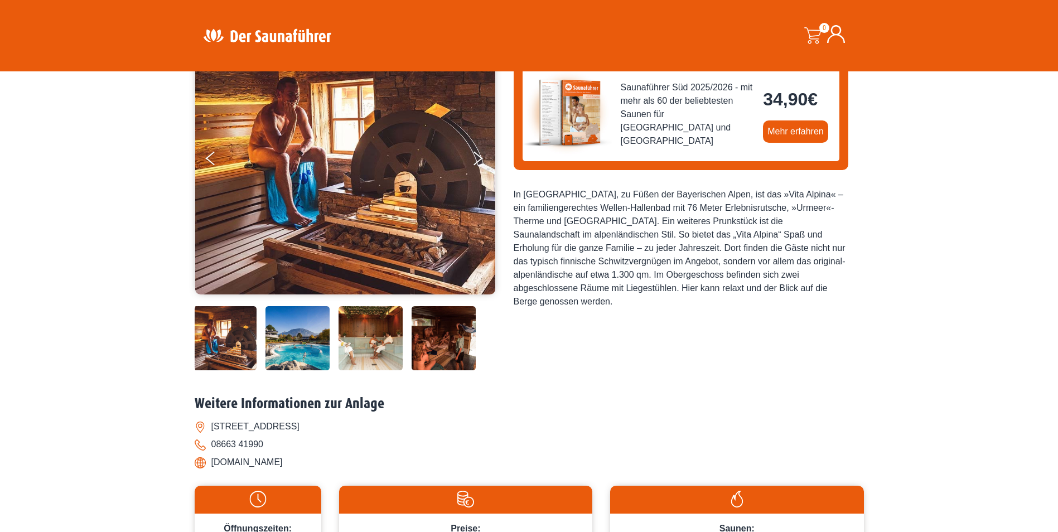
click at [343, 335] on img at bounding box center [371, 338] width 64 height 64
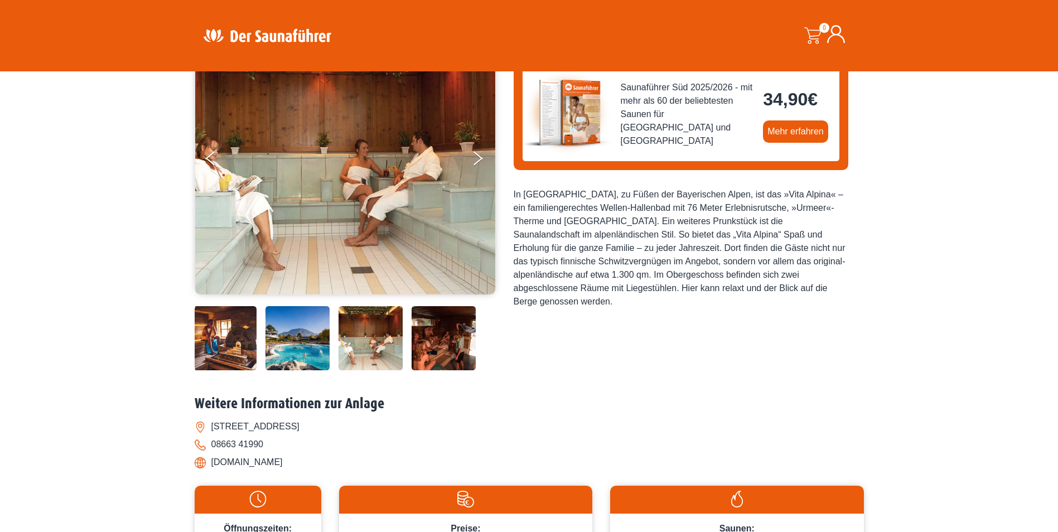
click at [370, 327] on img at bounding box center [371, 338] width 64 height 64
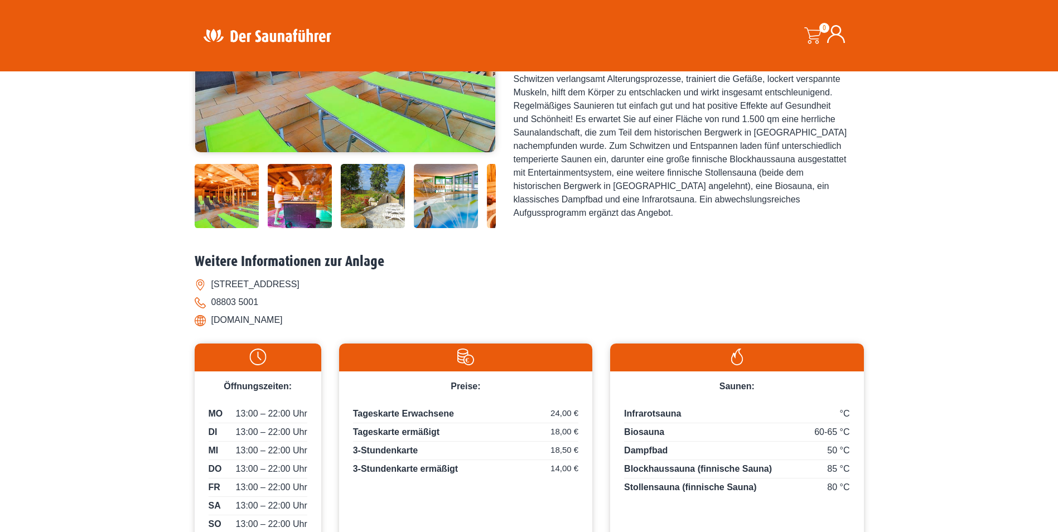
click at [368, 193] on img at bounding box center [373, 196] width 64 height 64
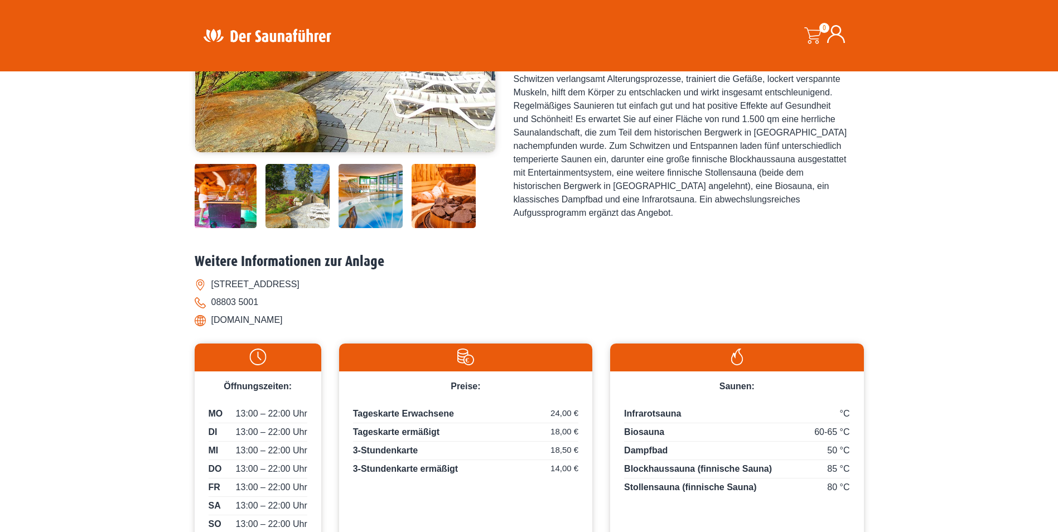
click at [363, 201] on img at bounding box center [371, 196] width 64 height 64
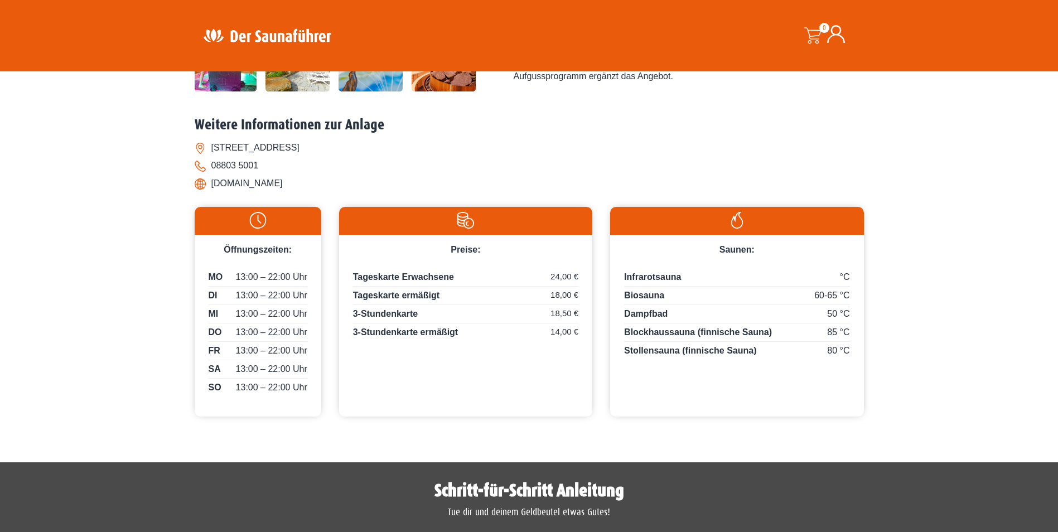
scroll to position [446, 0]
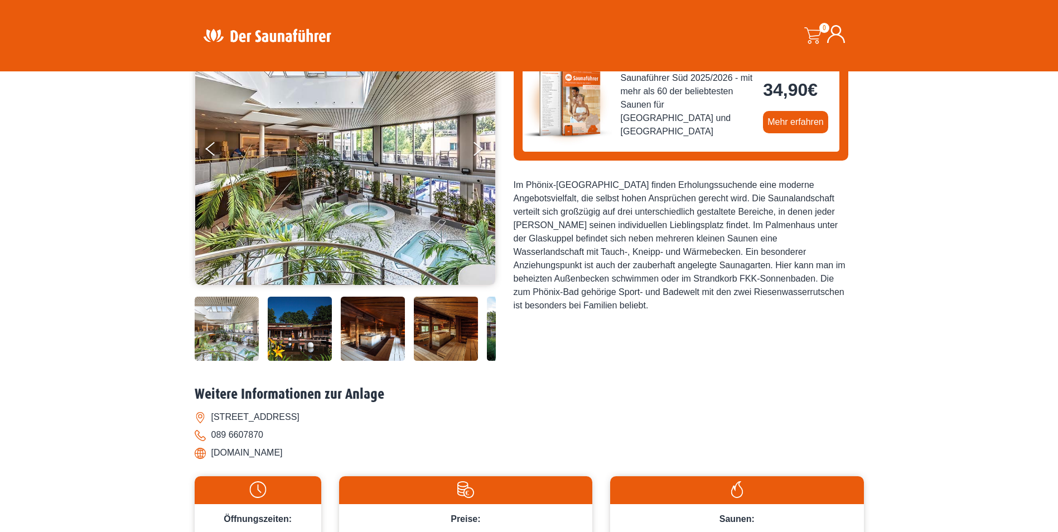
scroll to position [112, 0]
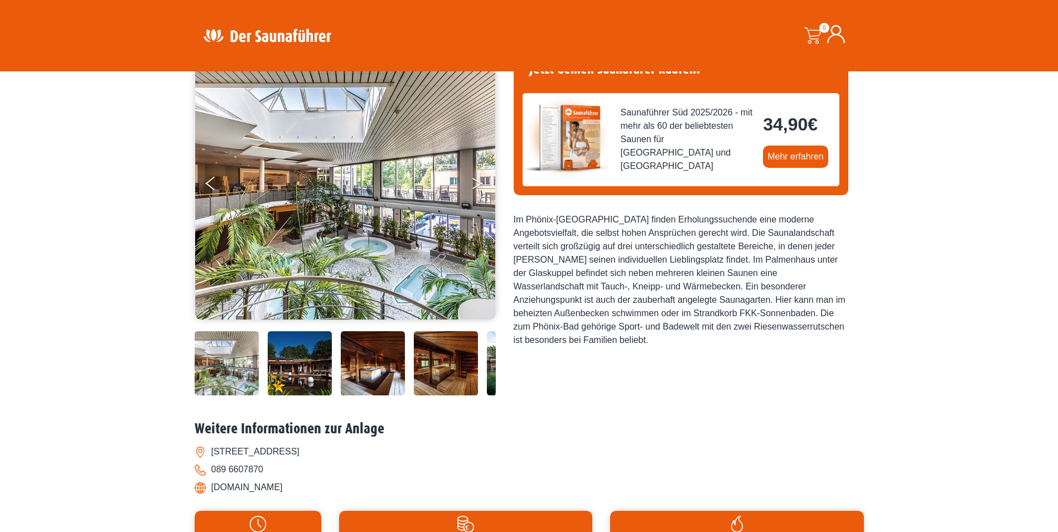
click at [473, 177] on button "Next" at bounding box center [485, 186] width 28 height 28
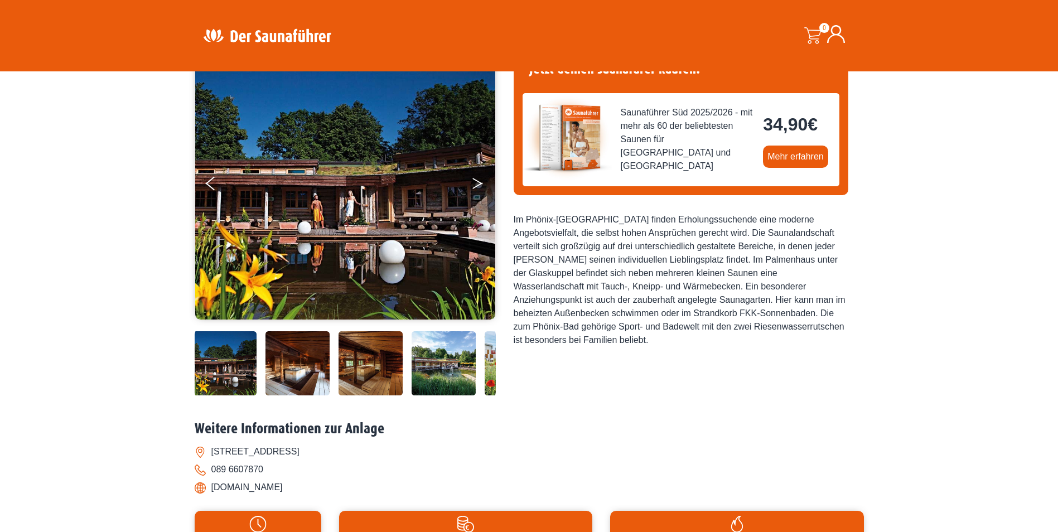
click at [473, 177] on button "Next" at bounding box center [485, 186] width 28 height 28
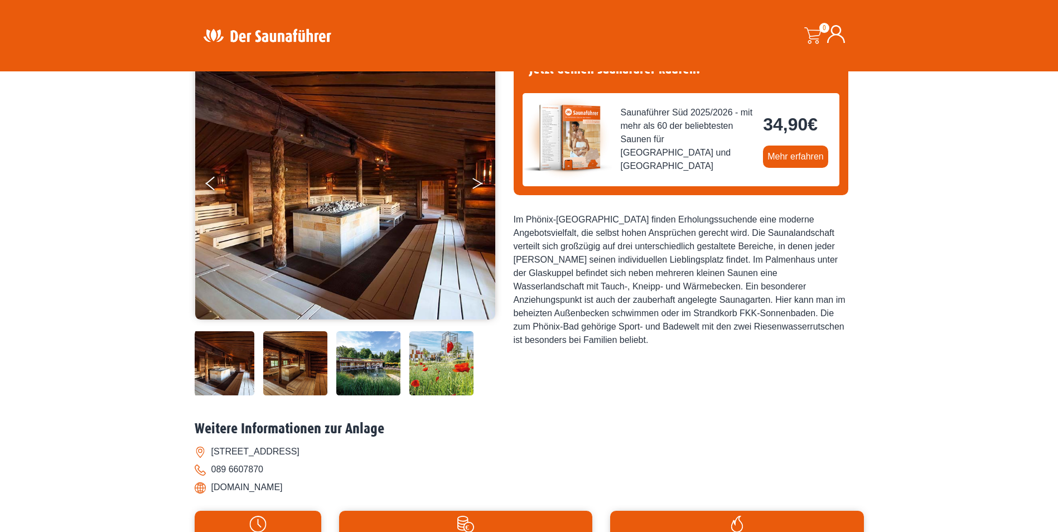
click at [473, 177] on button "Next" at bounding box center [485, 186] width 28 height 28
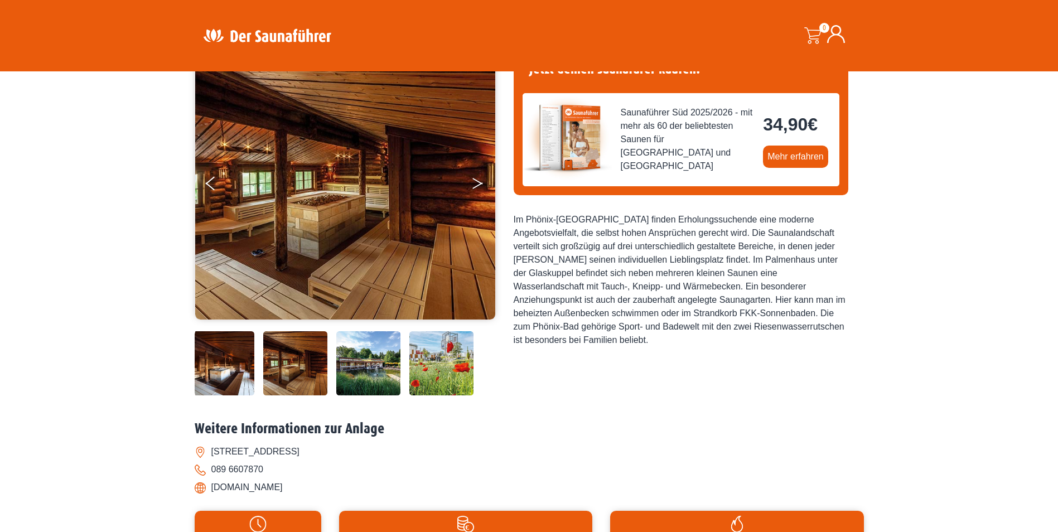
click at [473, 177] on button "Next" at bounding box center [485, 186] width 28 height 28
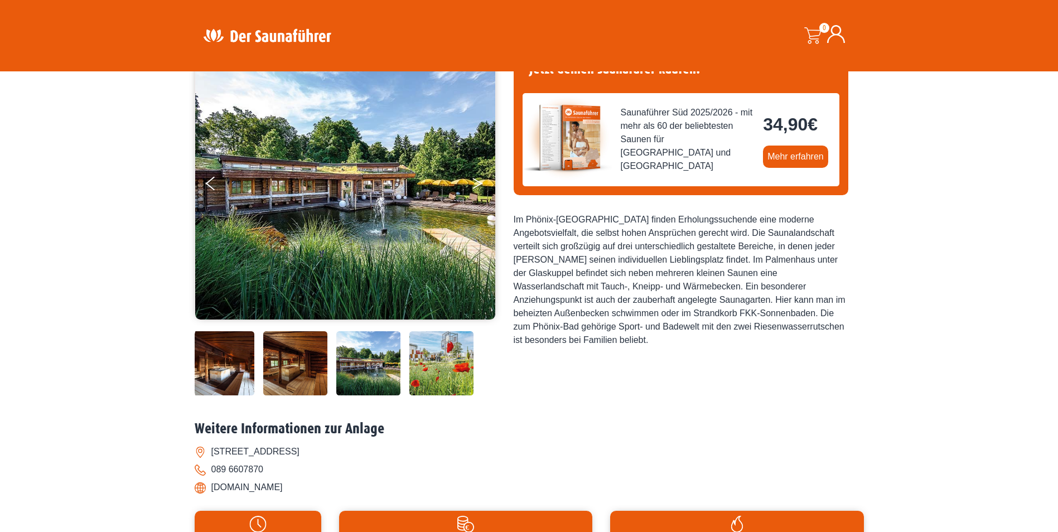
click at [473, 177] on button "Next" at bounding box center [485, 186] width 28 height 28
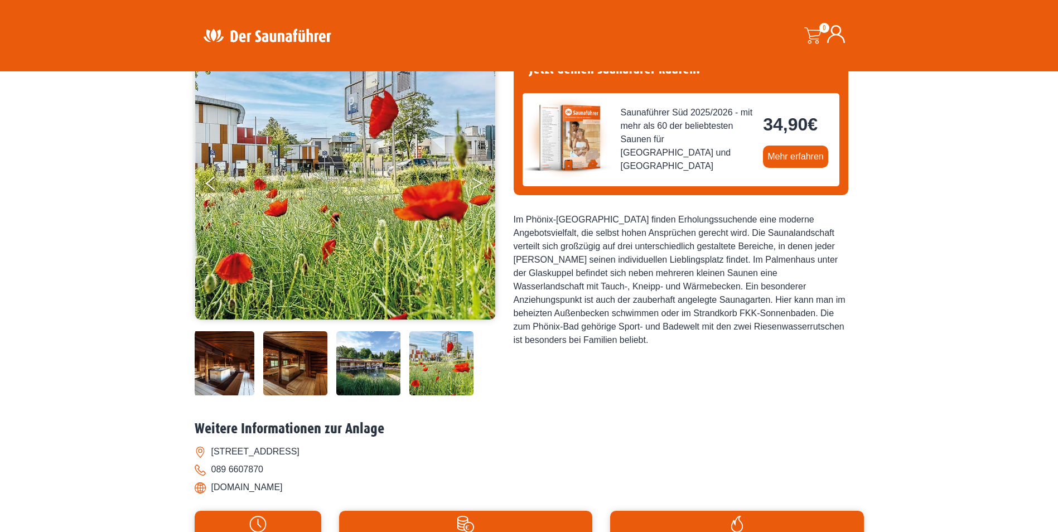
click at [473, 177] on button "Next" at bounding box center [485, 186] width 28 height 28
click at [471, 180] on button "Next" at bounding box center [485, 186] width 28 height 28
click at [473, 184] on button "Next" at bounding box center [485, 186] width 28 height 28
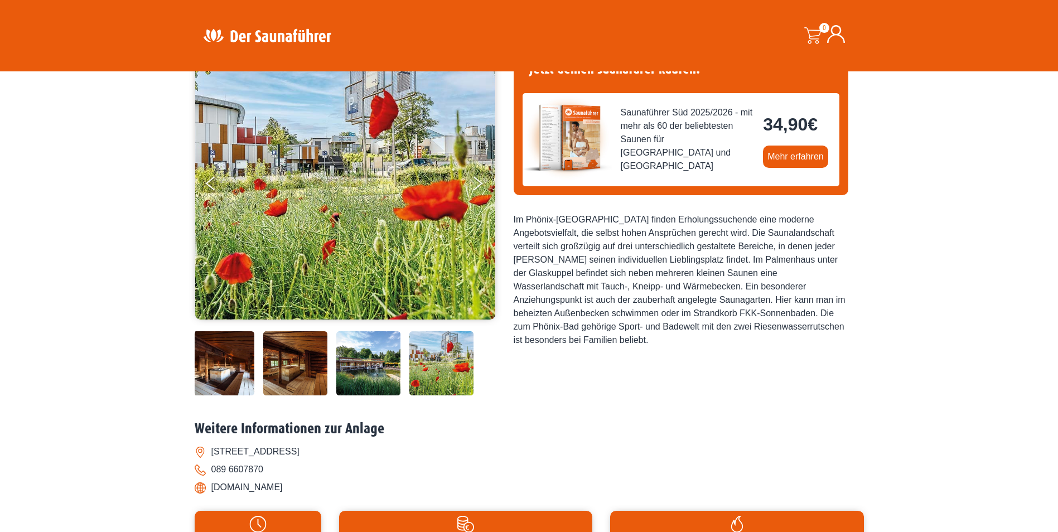
drag, startPoint x: 473, startPoint y: 184, endPoint x: 466, endPoint y: 187, distance: 8.0
click at [473, 184] on button "Next" at bounding box center [485, 186] width 28 height 28
click at [389, 347] on img at bounding box center [368, 363] width 64 height 64
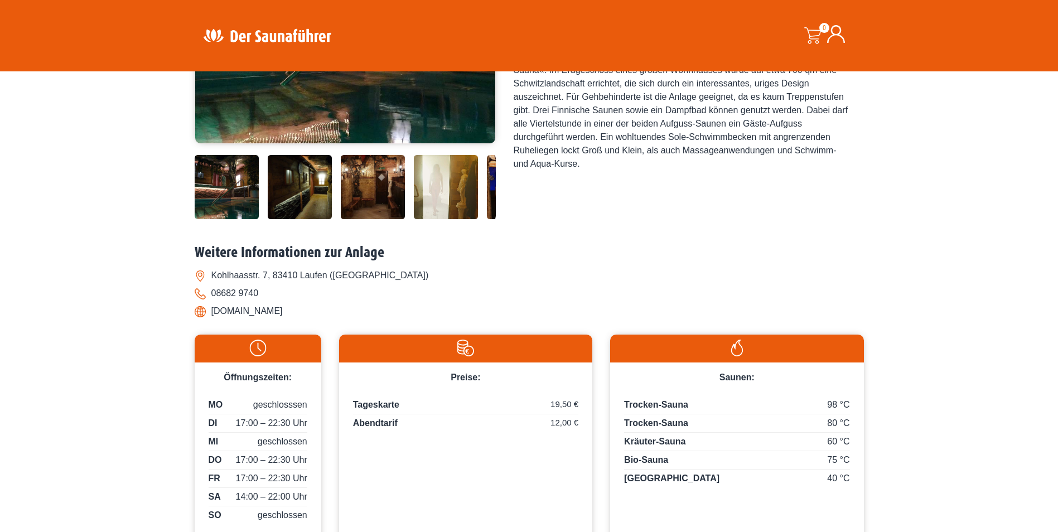
scroll to position [223, 0]
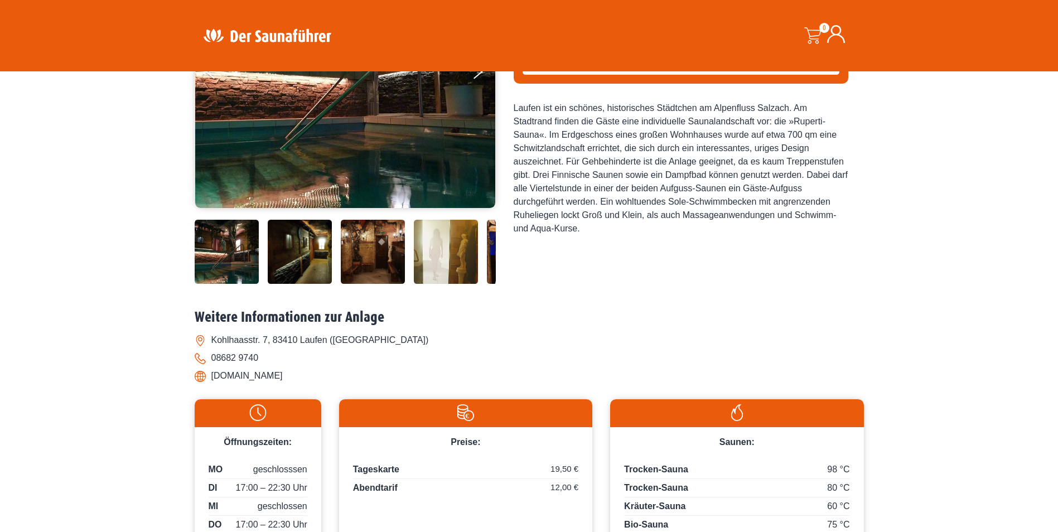
click at [282, 252] on img at bounding box center [300, 252] width 64 height 64
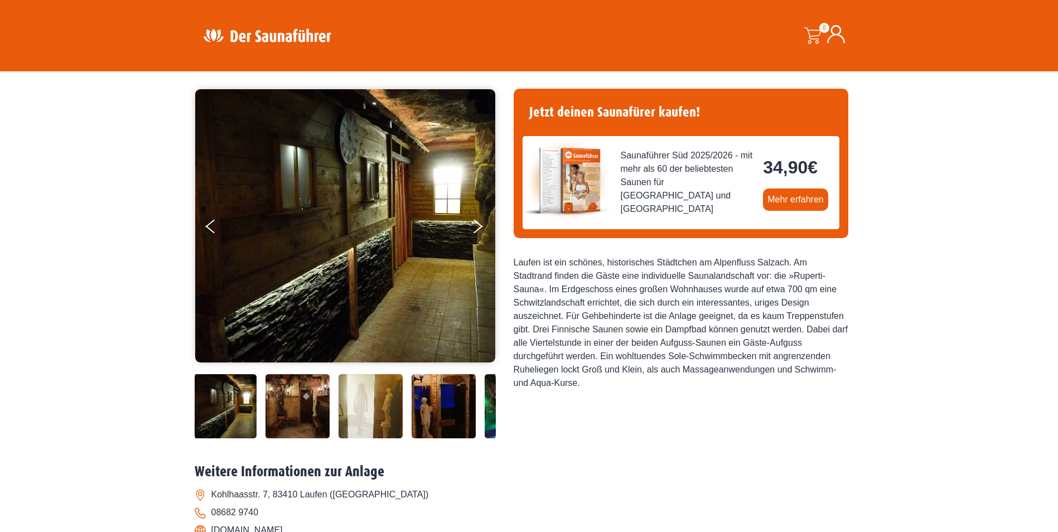
scroll to position [56, 0]
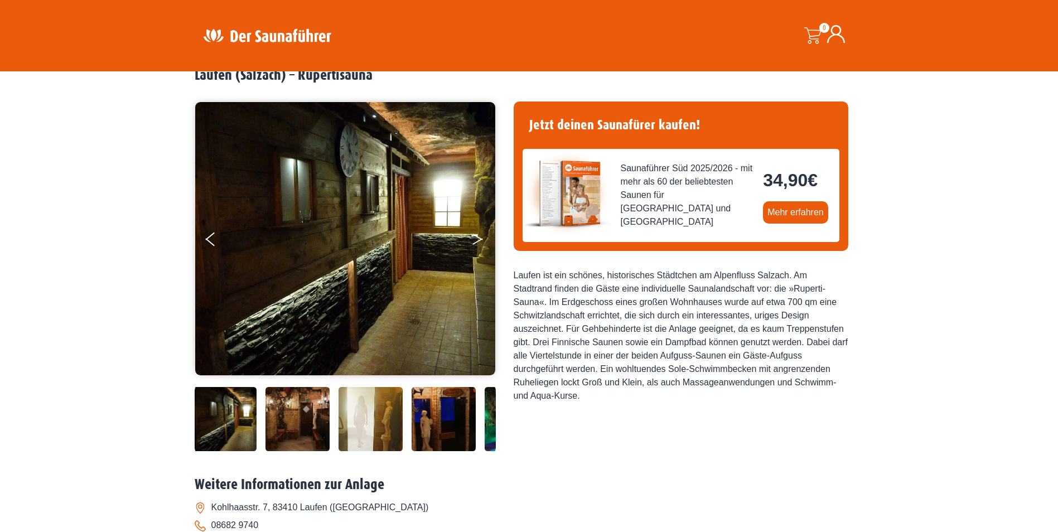
click at [479, 238] on icon "Next" at bounding box center [477, 237] width 10 height 7
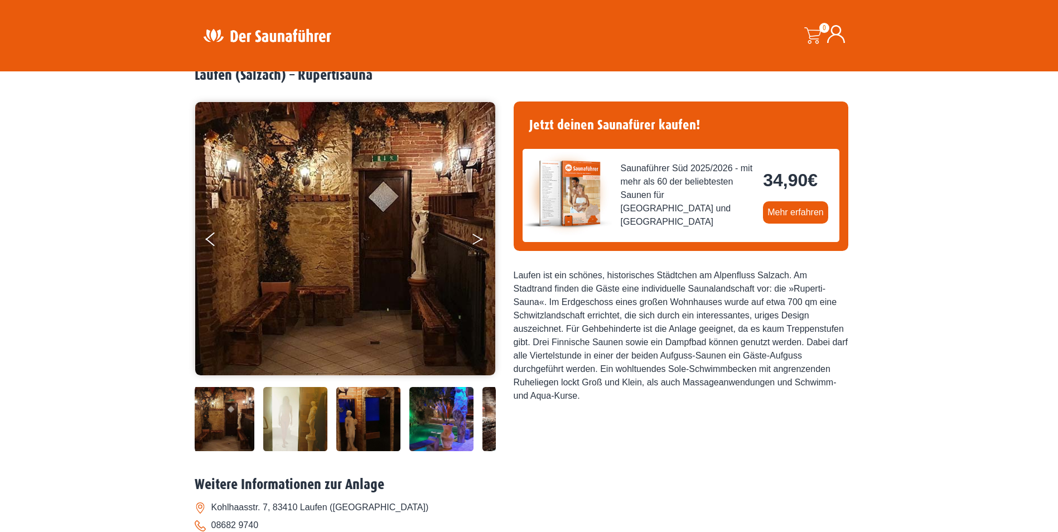
click at [479, 238] on icon "Next" at bounding box center [477, 237] width 10 height 7
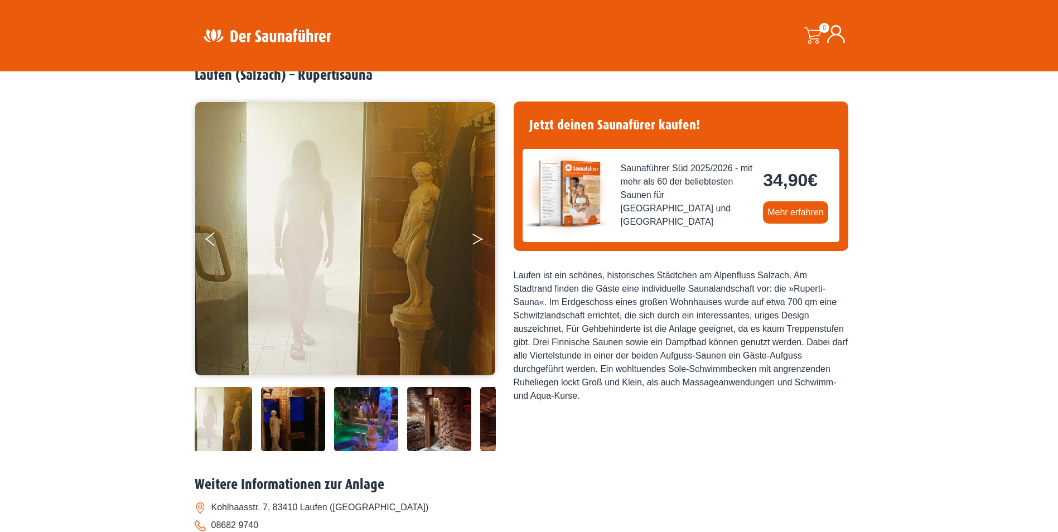
click at [479, 238] on icon "Next" at bounding box center [477, 237] width 10 height 7
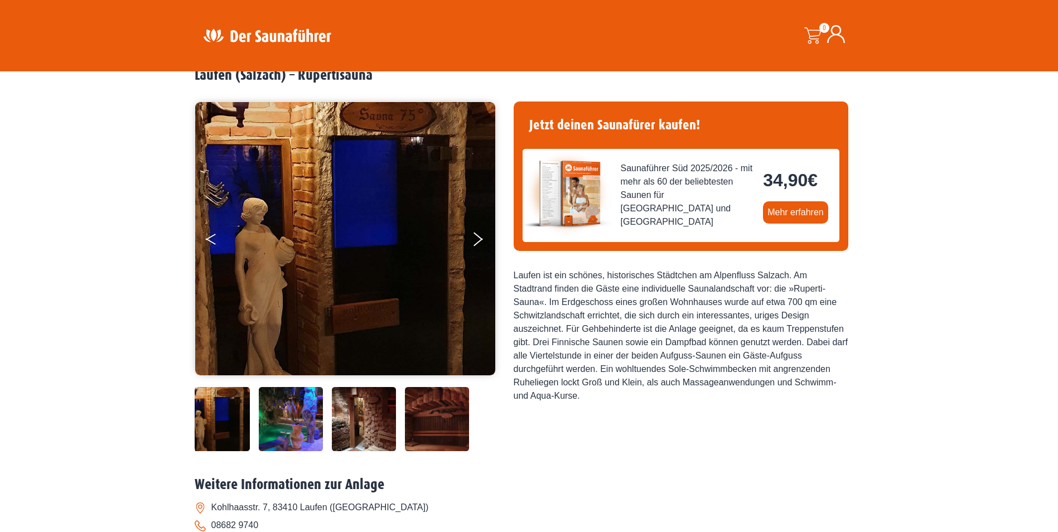
click at [206, 237] on button "Previous" at bounding box center [220, 242] width 28 height 28
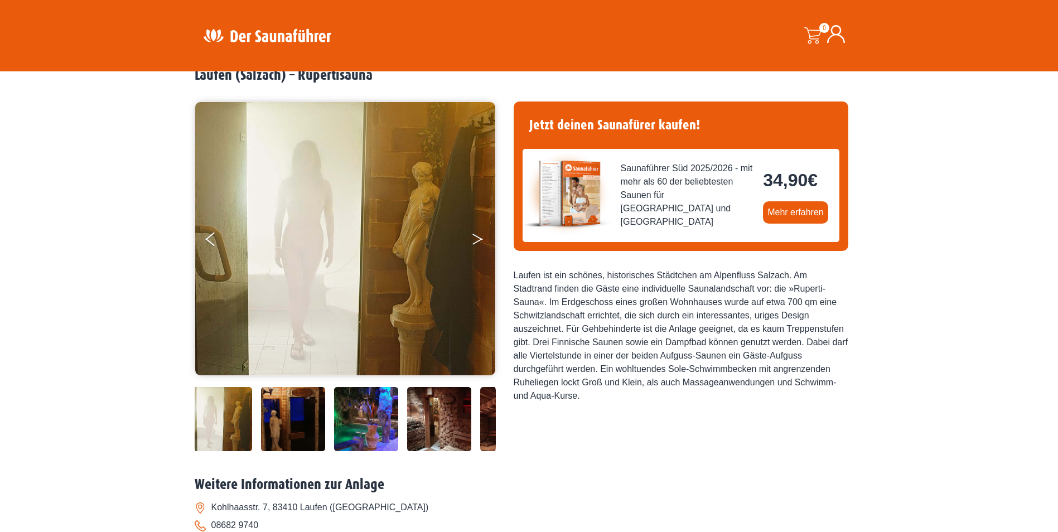
click at [476, 244] on button "Next" at bounding box center [485, 242] width 28 height 28
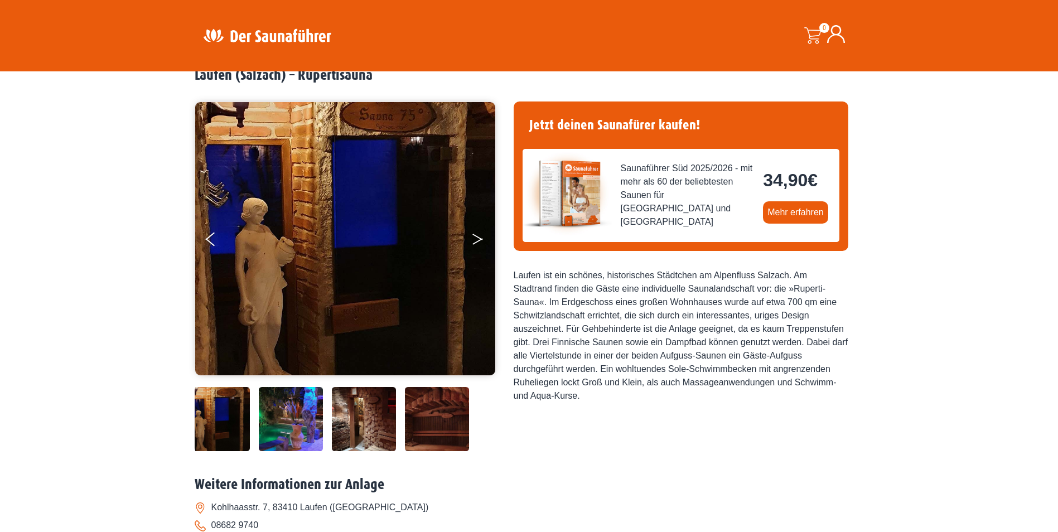
click at [472, 244] on button "Next" at bounding box center [485, 242] width 28 height 28
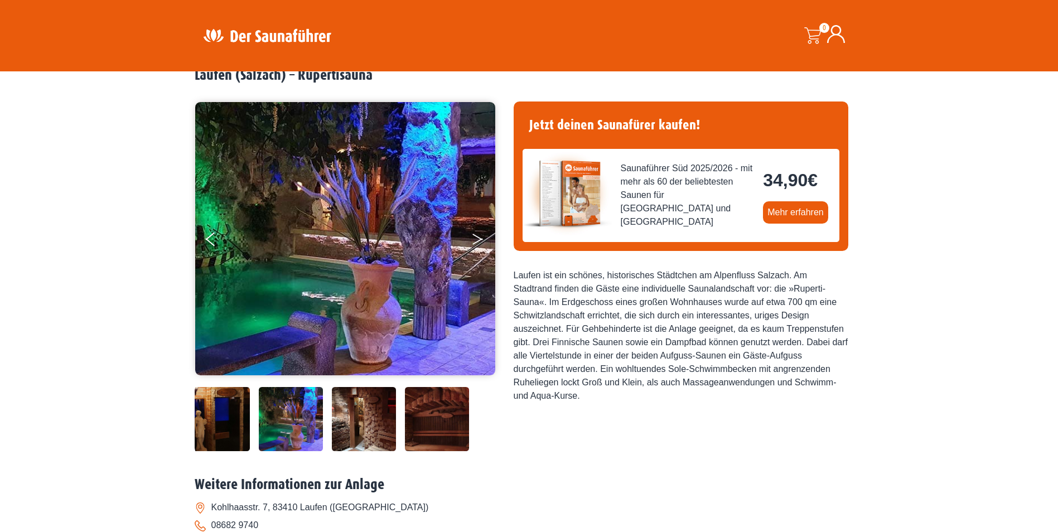
click at [472, 239] on button "Next" at bounding box center [485, 242] width 28 height 28
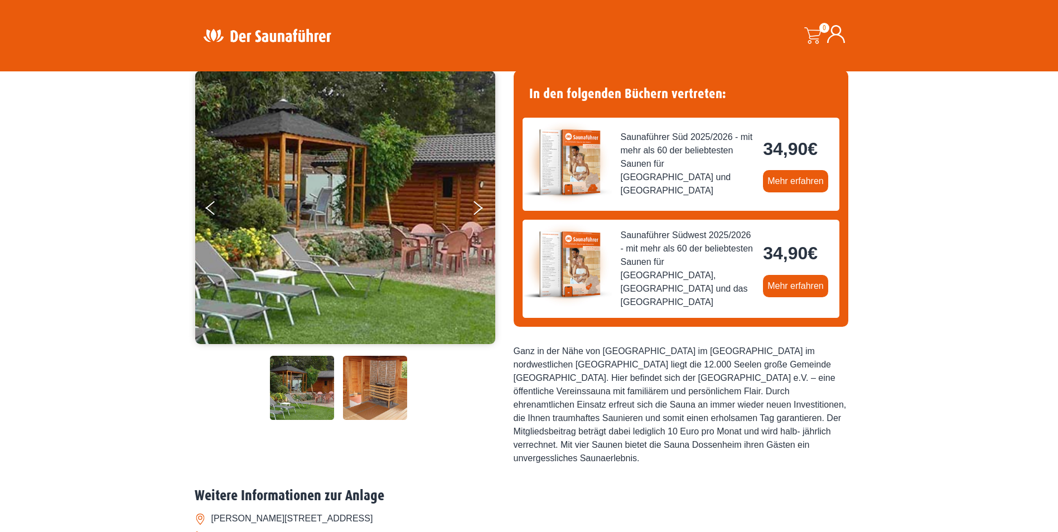
scroll to position [81, 0]
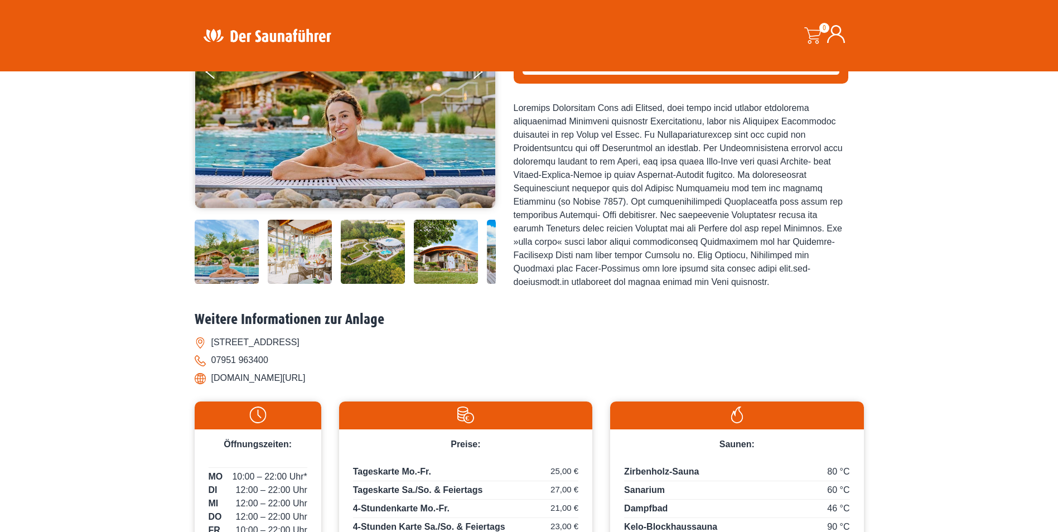
click at [230, 249] on img at bounding box center [227, 252] width 64 height 64
click at [270, 243] on img at bounding box center [300, 252] width 64 height 64
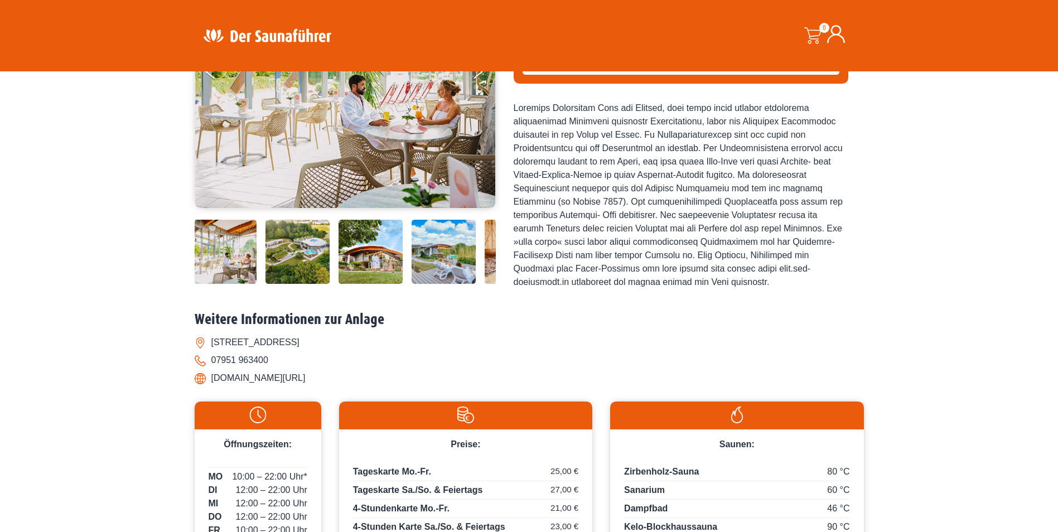
click at [319, 250] on img at bounding box center [298, 252] width 64 height 64
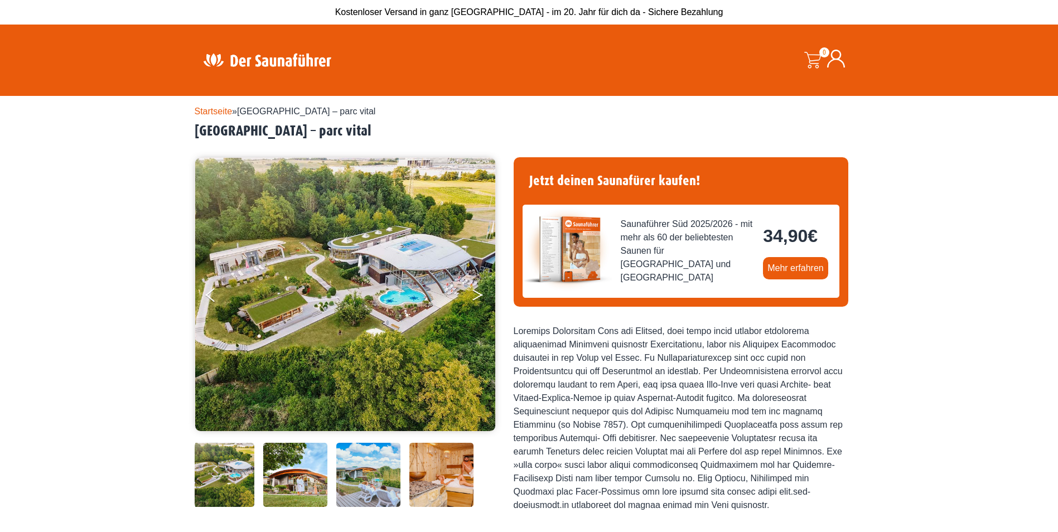
click at [477, 291] on button "Next" at bounding box center [485, 297] width 28 height 28
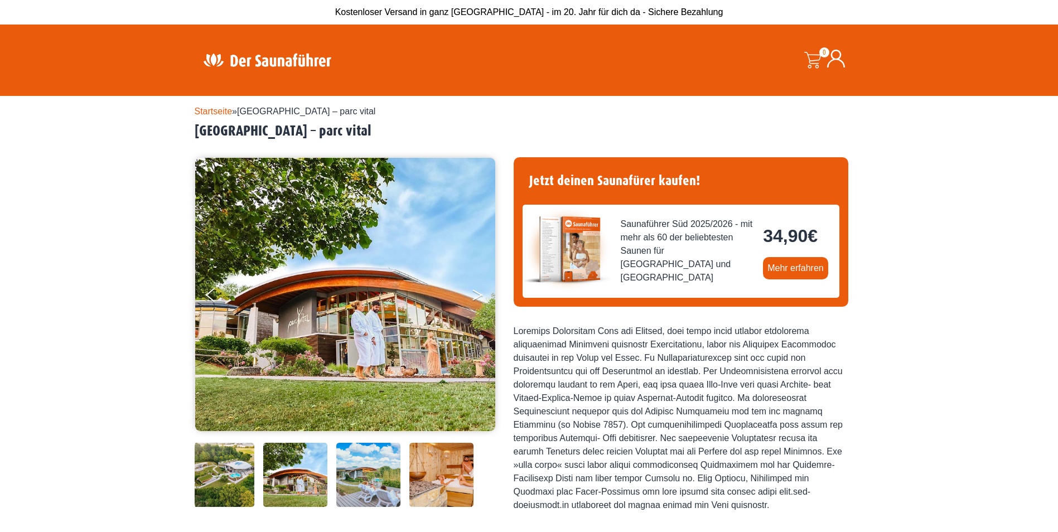
click at [477, 291] on button "Next" at bounding box center [485, 297] width 28 height 28
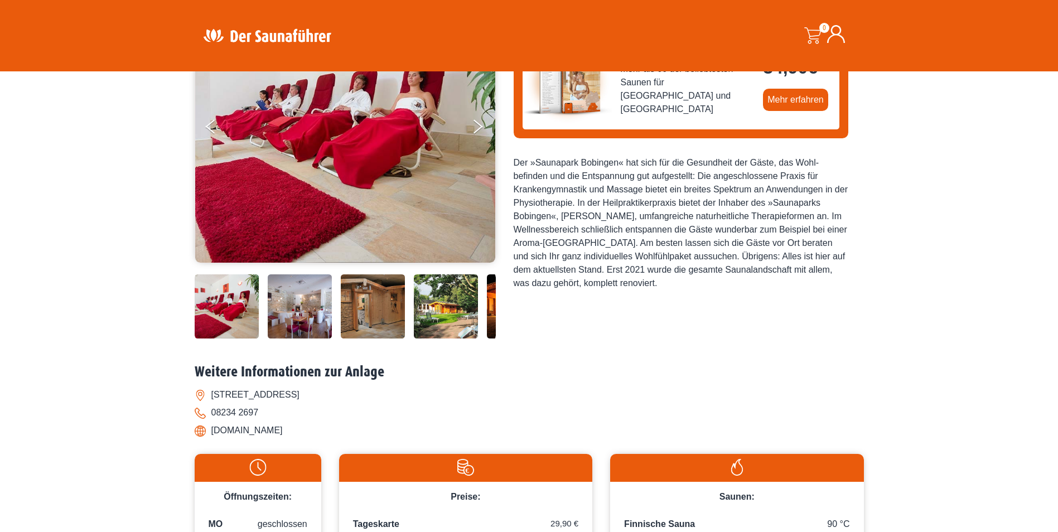
scroll to position [167, 0]
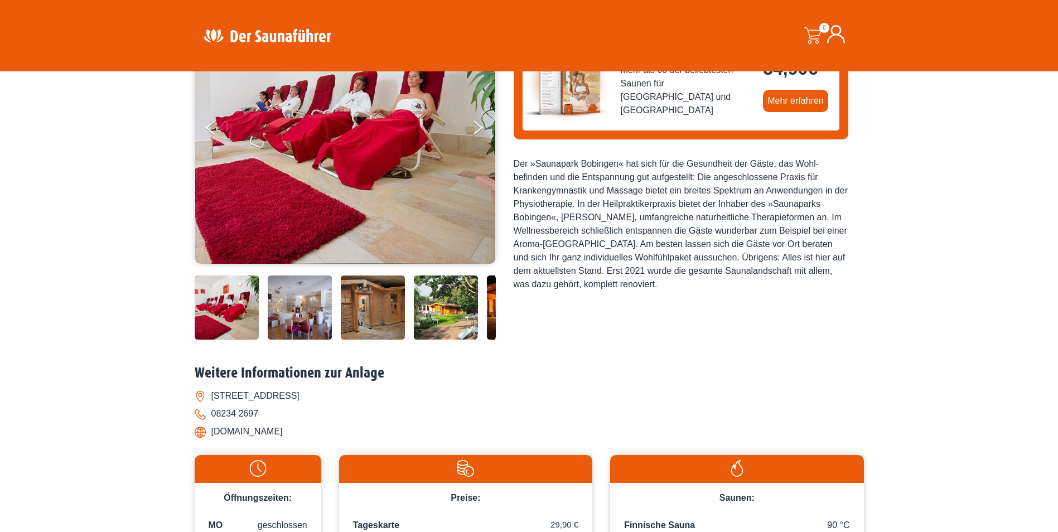
click at [283, 300] on img at bounding box center [300, 308] width 64 height 64
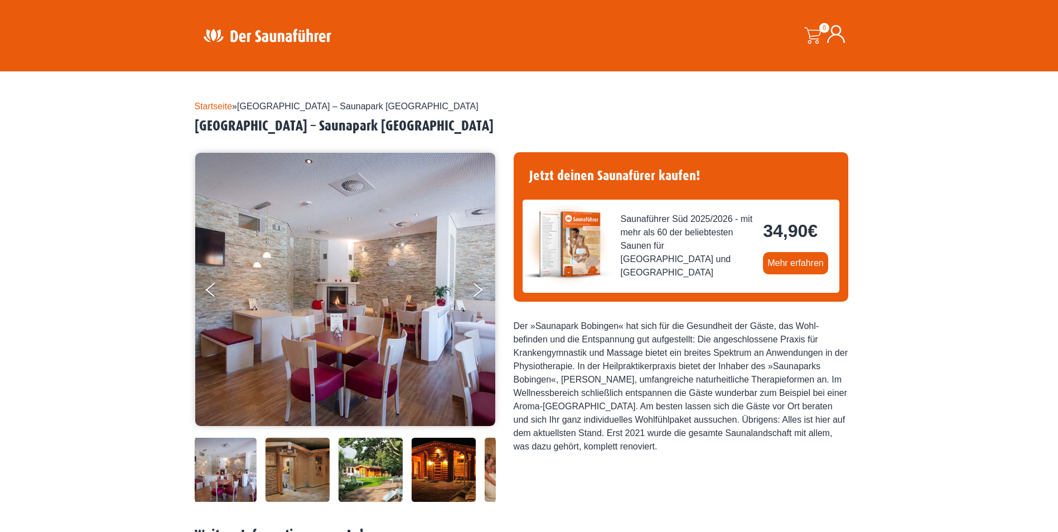
scroll to position [0, 0]
